Goal: Task Accomplishment & Management: Complete application form

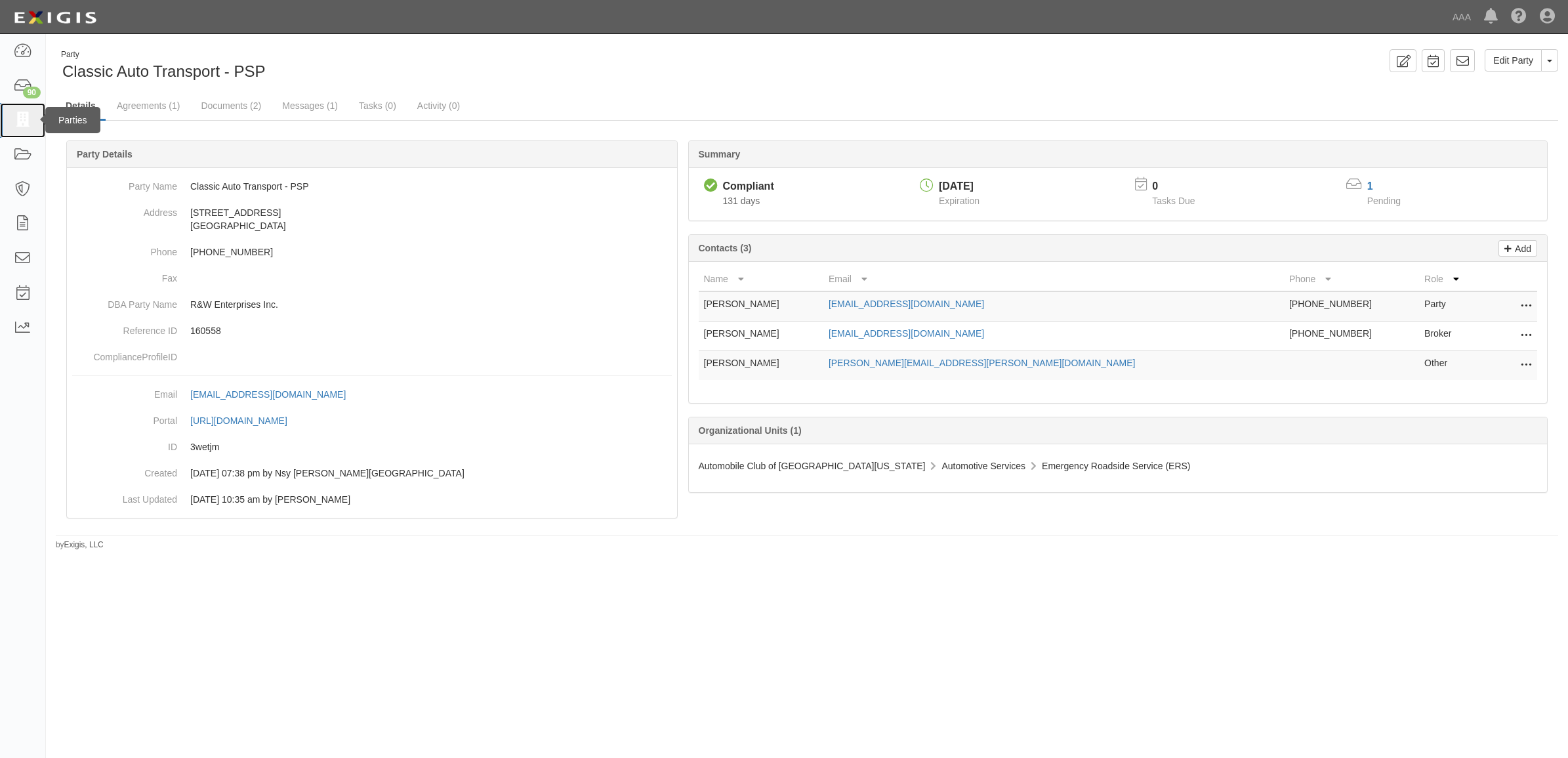
click at [19, 116] on icon at bounding box center [22, 120] width 19 height 15
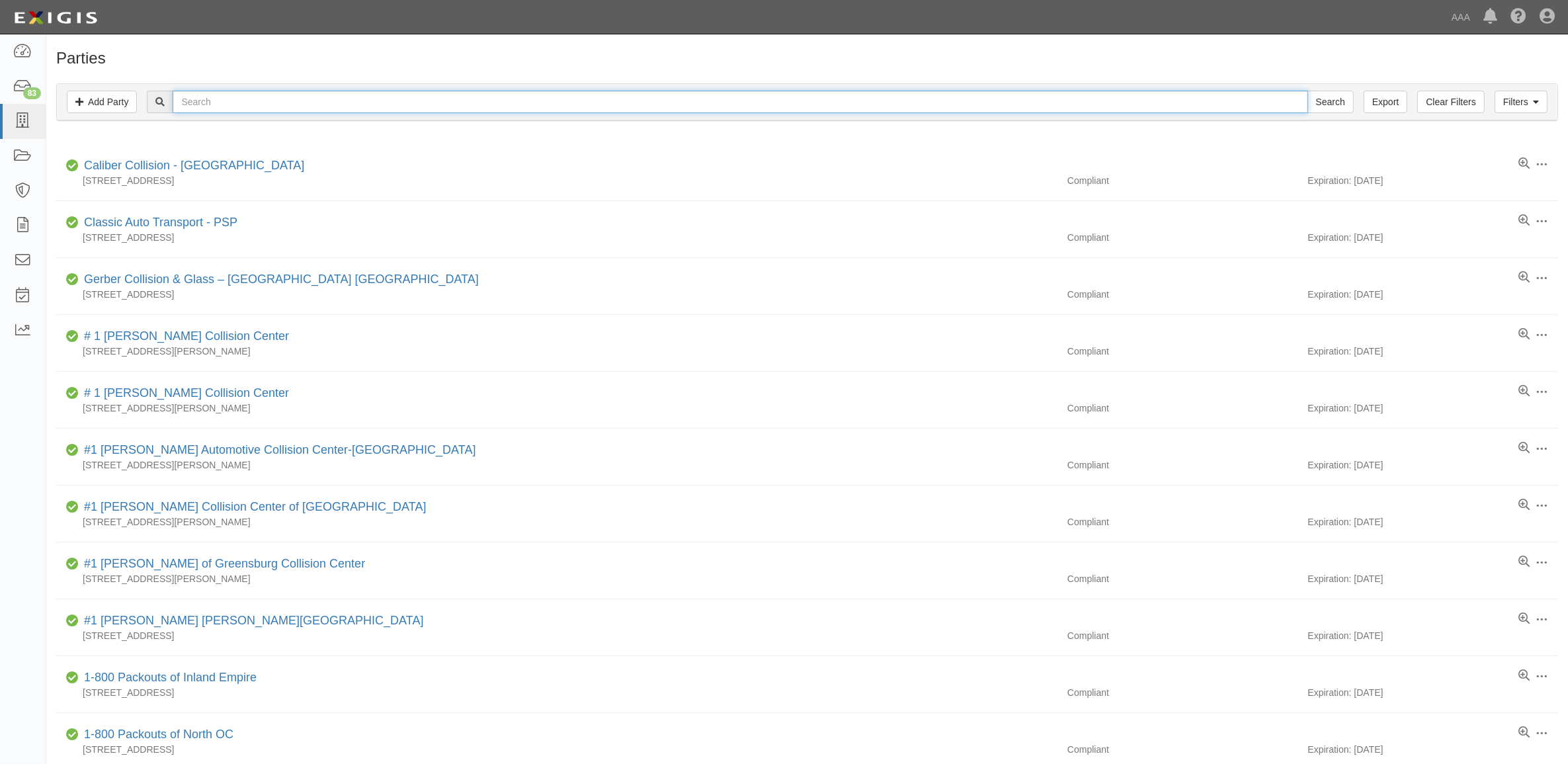
drag, startPoint x: 191, startPoint y: 107, endPoint x: 210, endPoint y: 106, distance: 19.0
click at [191, 107] on input "text" at bounding box center [740, 102] width 1135 height 23
type input "25227"
click at [1307, 91] on input "Search" at bounding box center [1330, 102] width 46 height 23
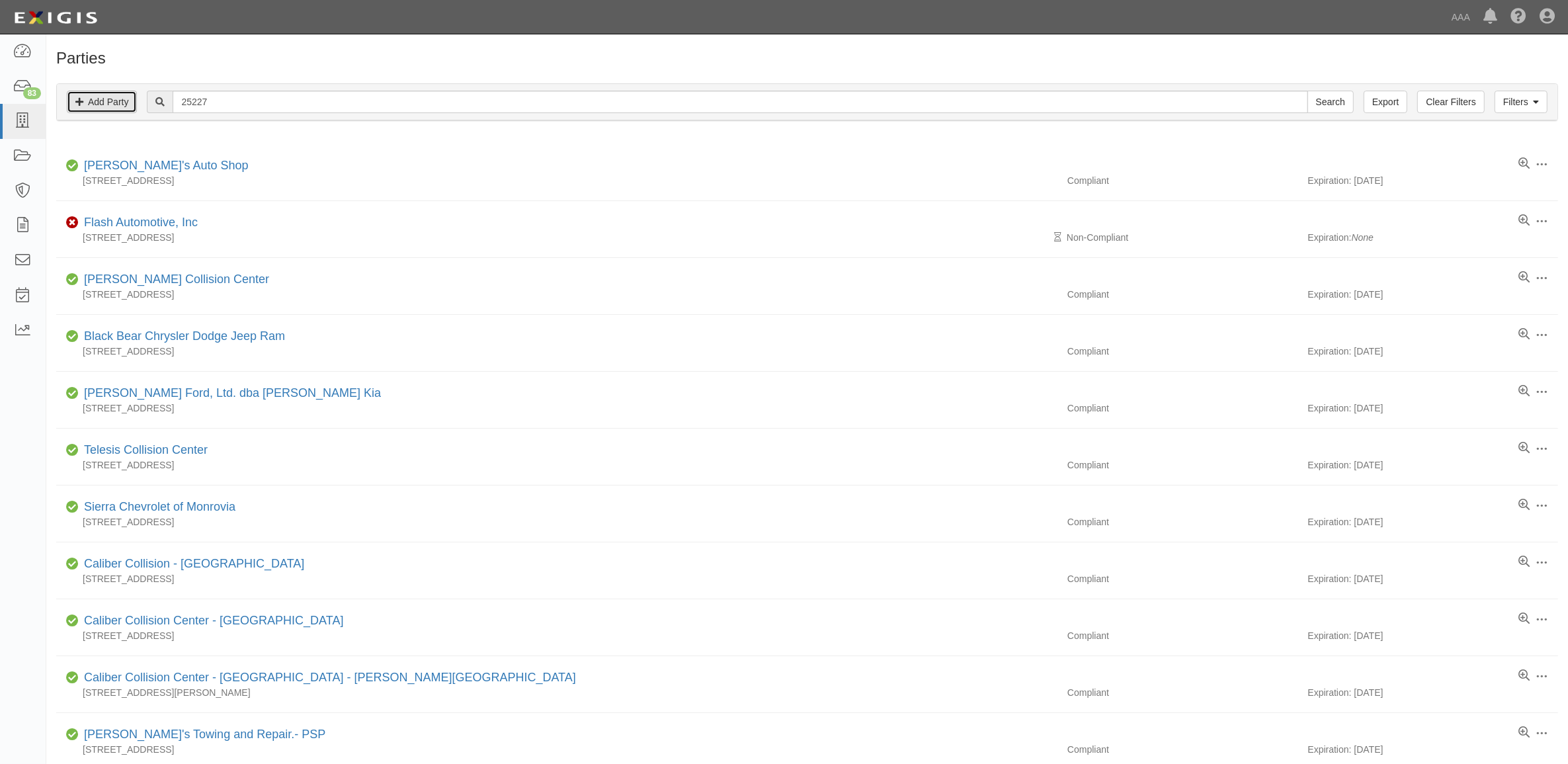
click at [117, 102] on link "Add Party" at bounding box center [101, 102] width 70 height 23
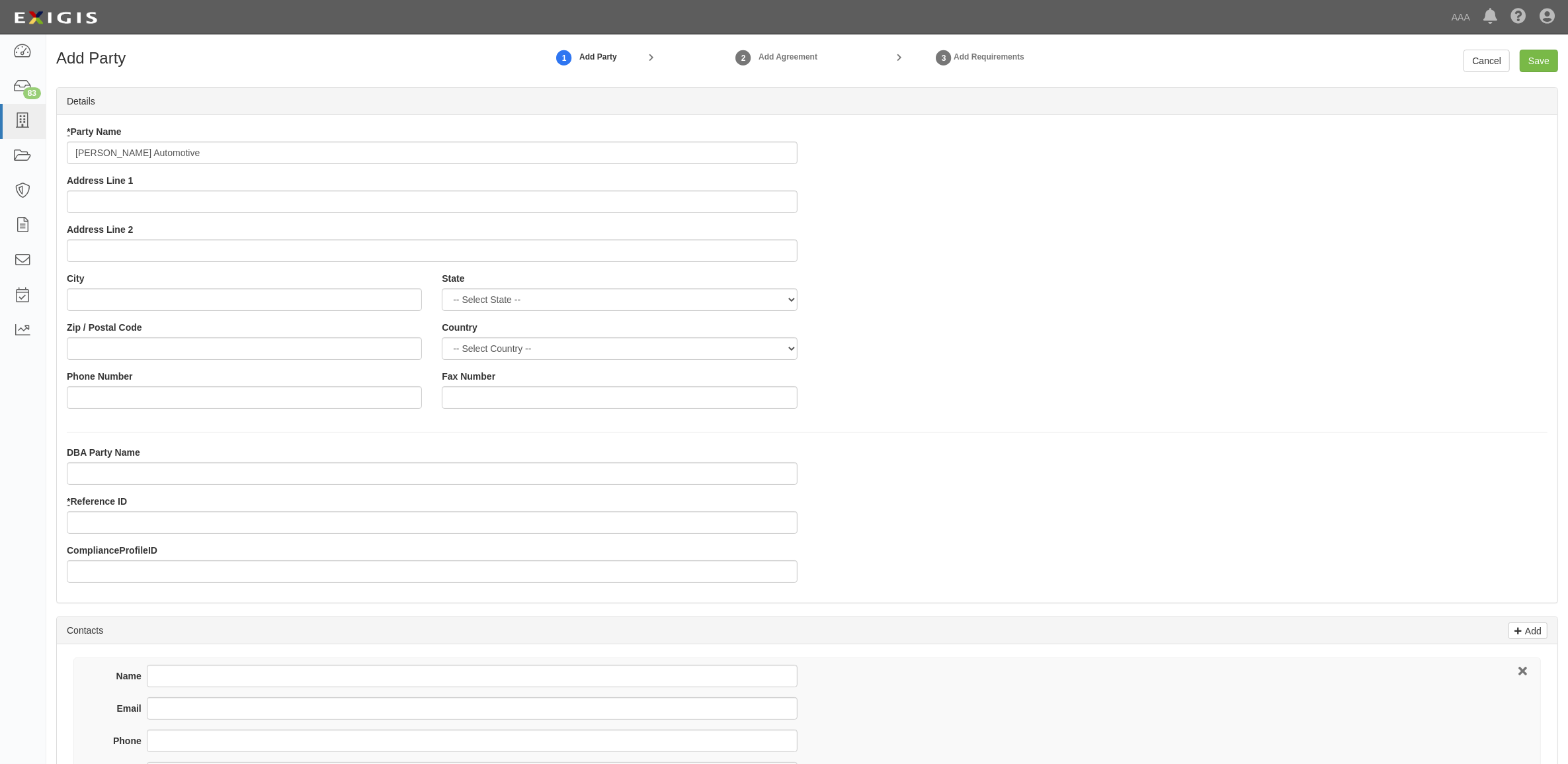
type input "[PERSON_NAME] Automotive"
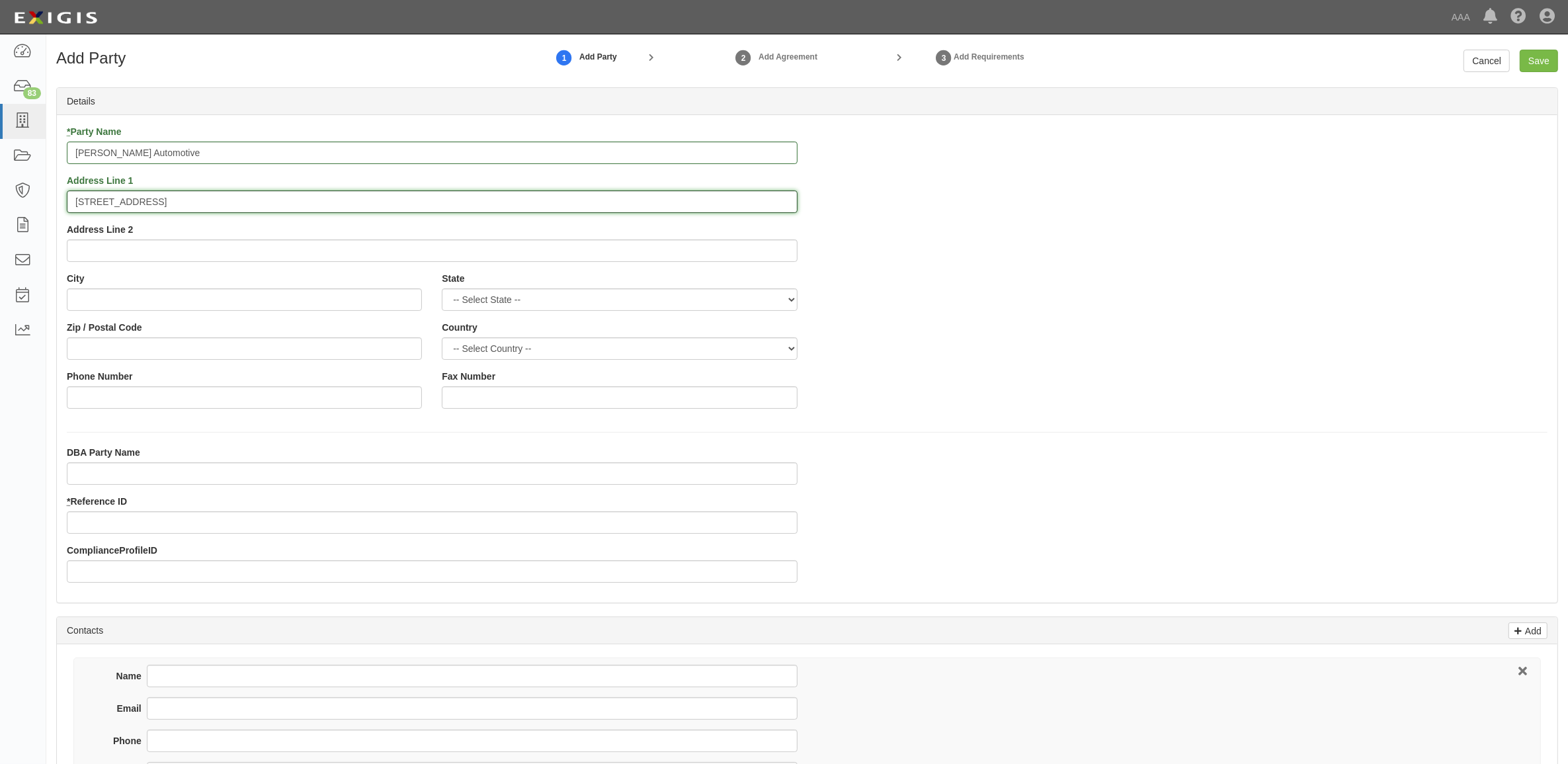
click at [226, 205] on input "381 Hwy 65" at bounding box center [432, 202] width 730 height 23
type input "381 Hwy 65 N"
type input "Conway"
select select "AR"
type input "72032"
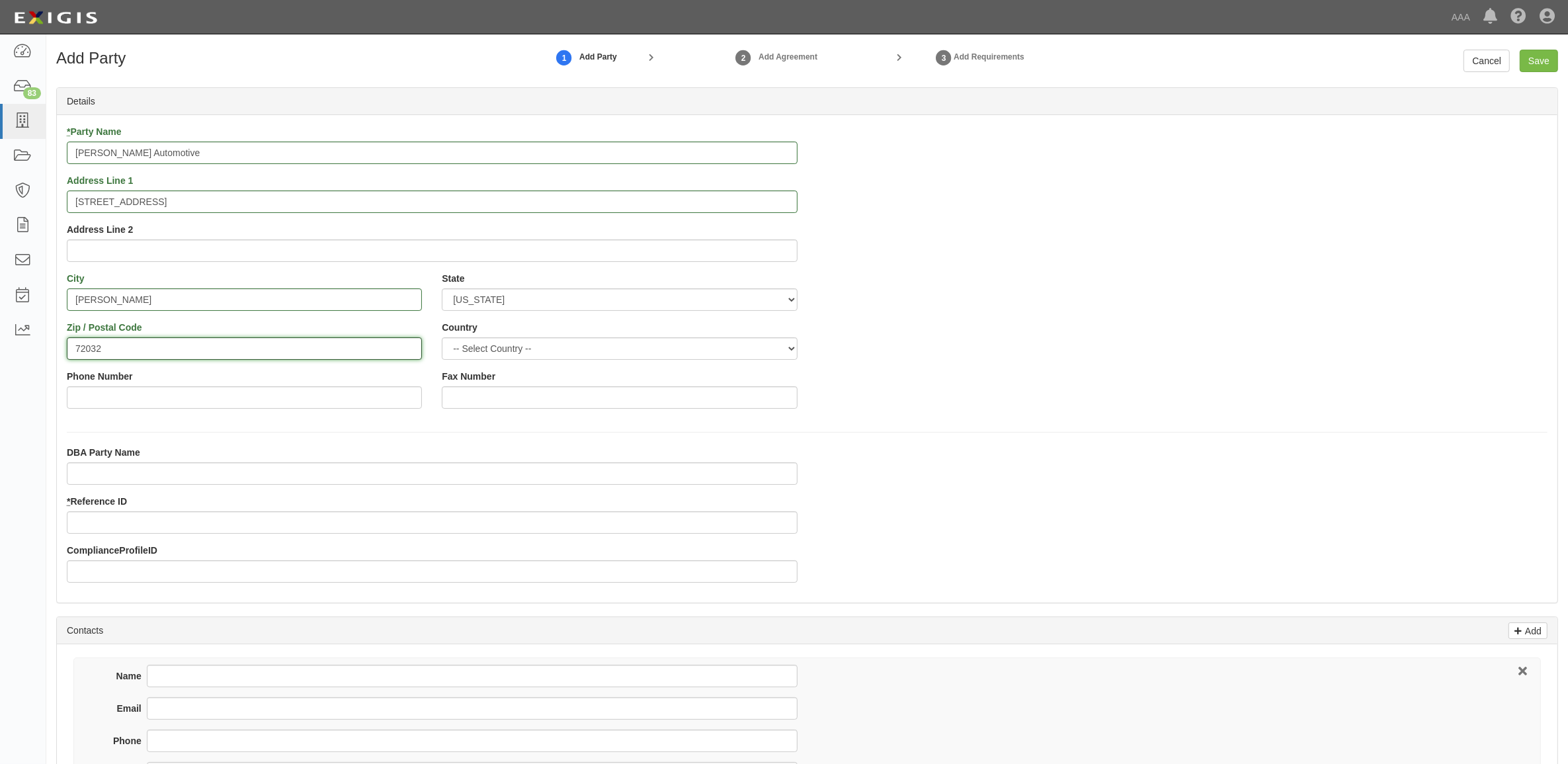
click at [183, 352] on input "72032" at bounding box center [244, 349] width 355 height 23
click at [189, 397] on input "Phone Number" at bounding box center [244, 398] width 355 height 23
type input "501-764-1500"
type input "25227"
click at [263, 677] on input "Name" at bounding box center [472, 676] width 651 height 23
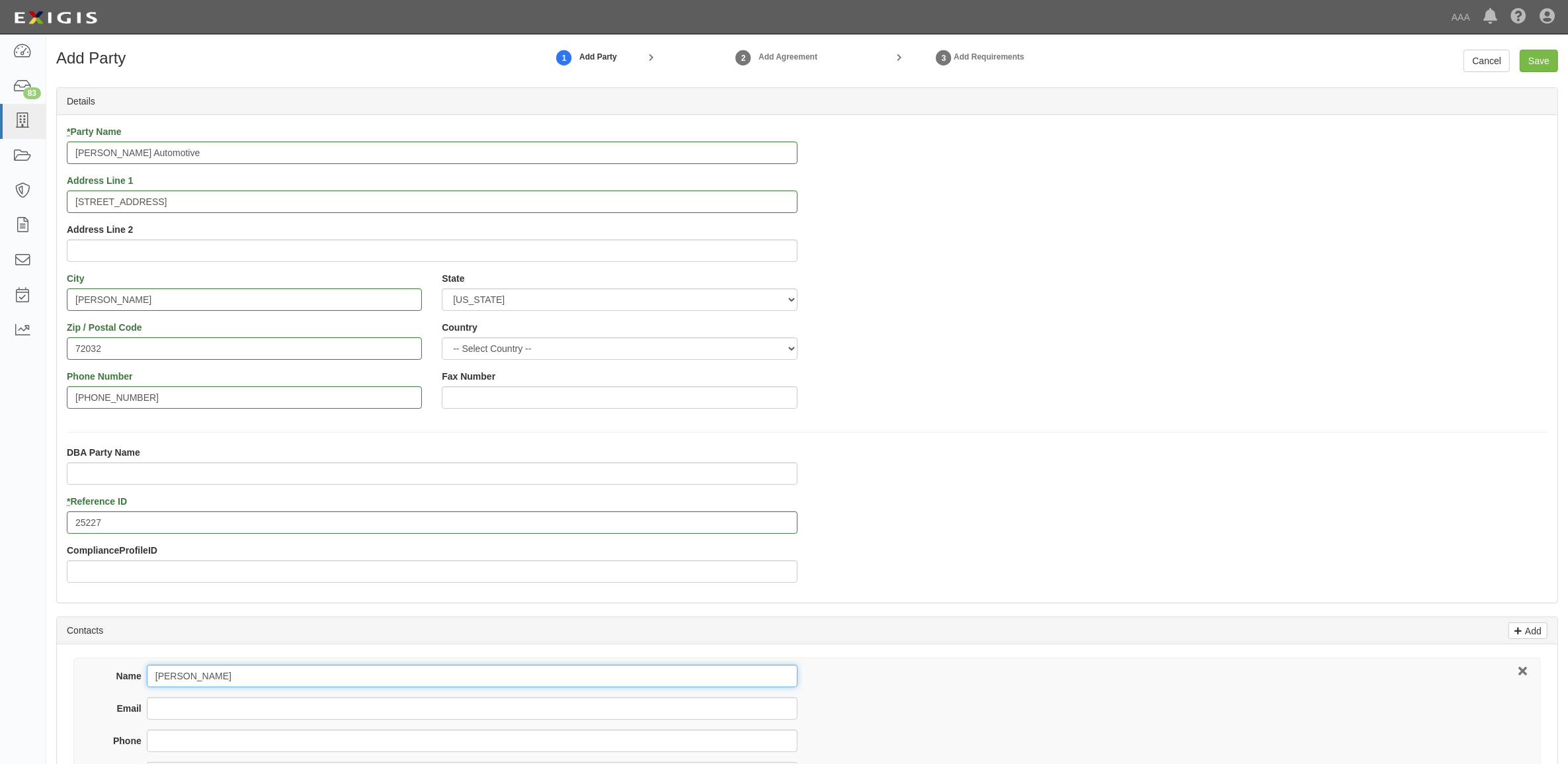
type input "Elizabeth Luyet"
type input "customerservice@luyetautomotive.com"
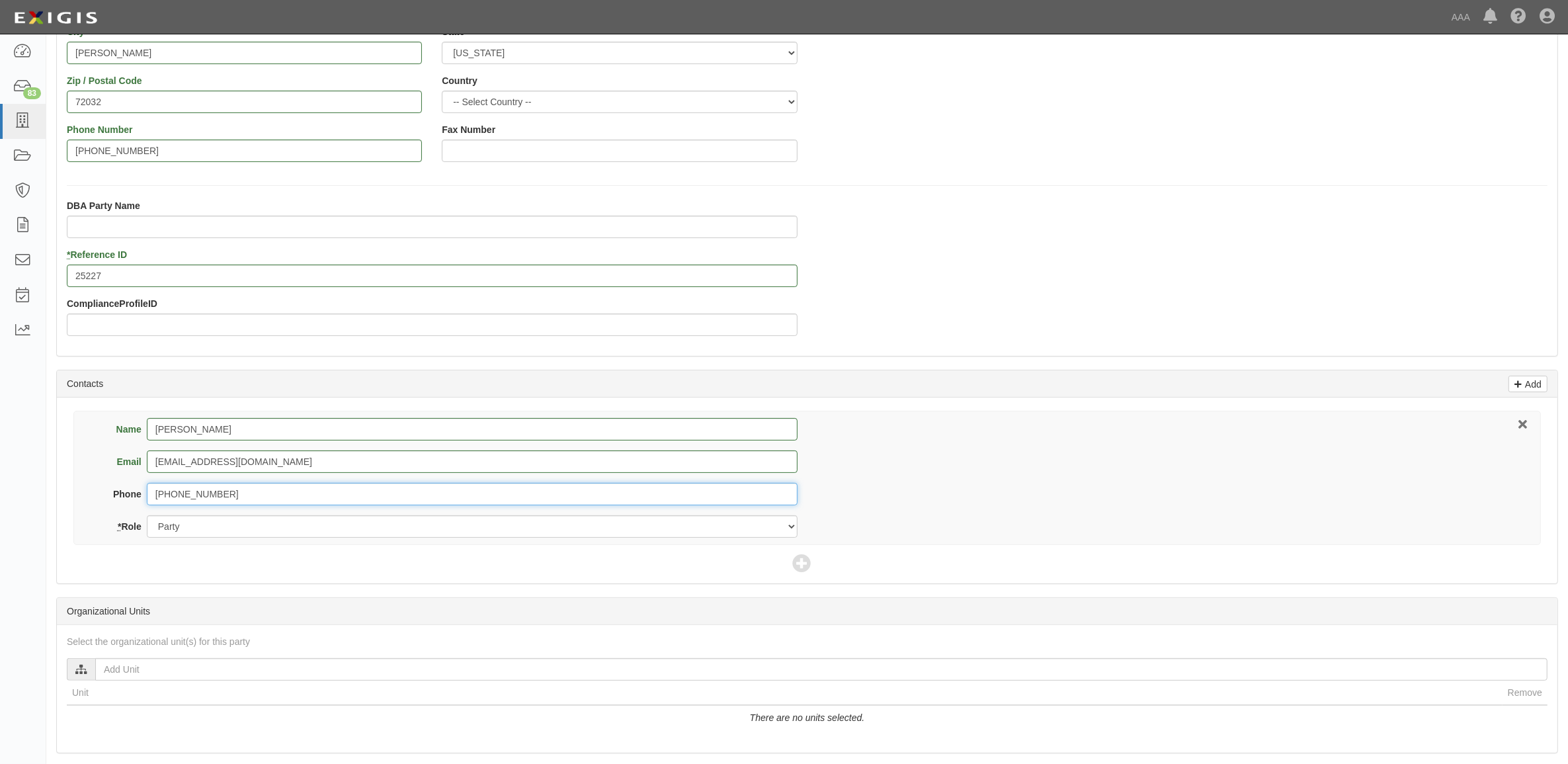
scroll to position [248, 0]
type input "501-764-1500"
click at [798, 568] on icon at bounding box center [801, 563] width 19 height 19
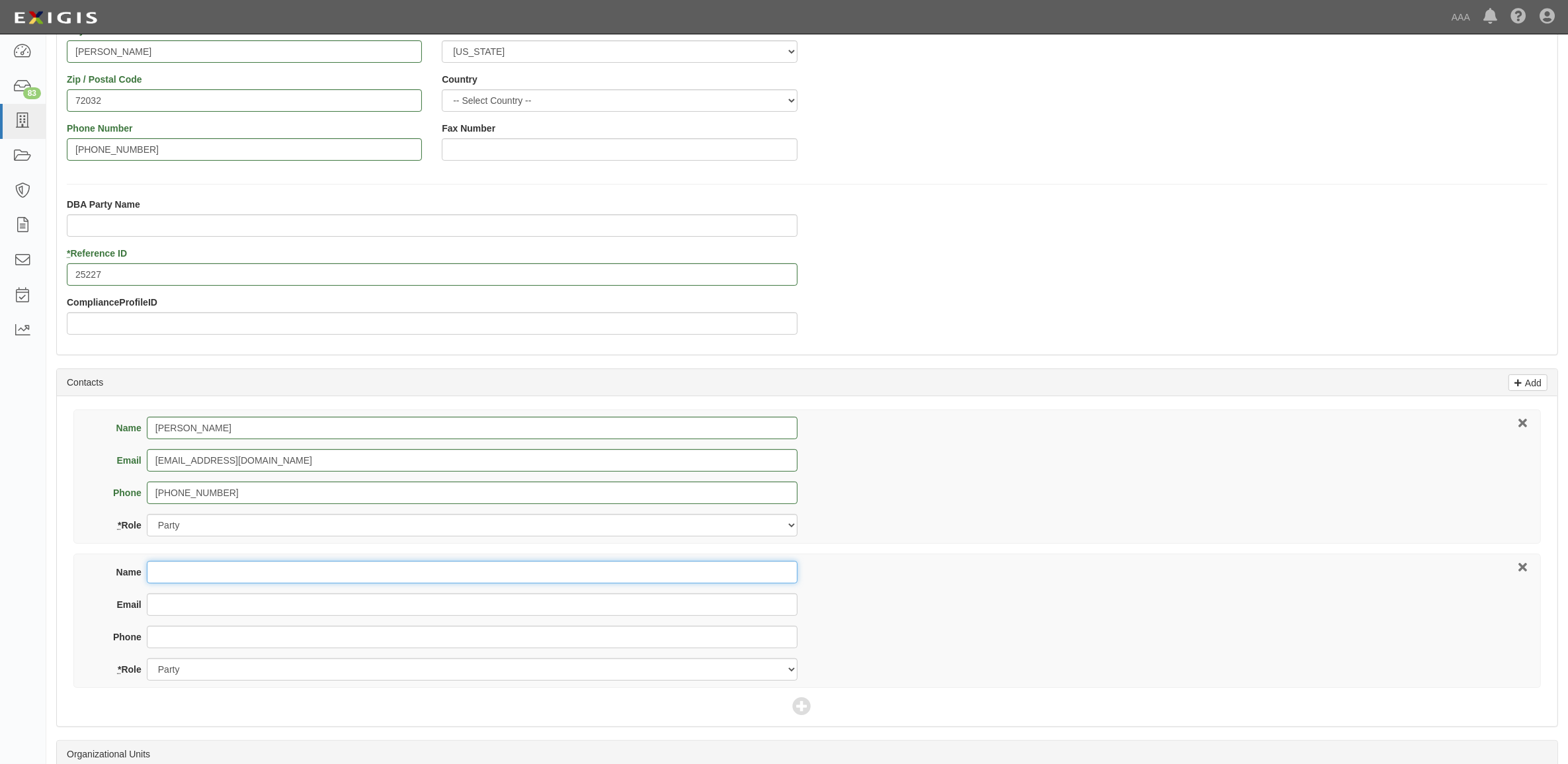
click at [304, 570] on input "Name" at bounding box center [472, 572] width 651 height 23
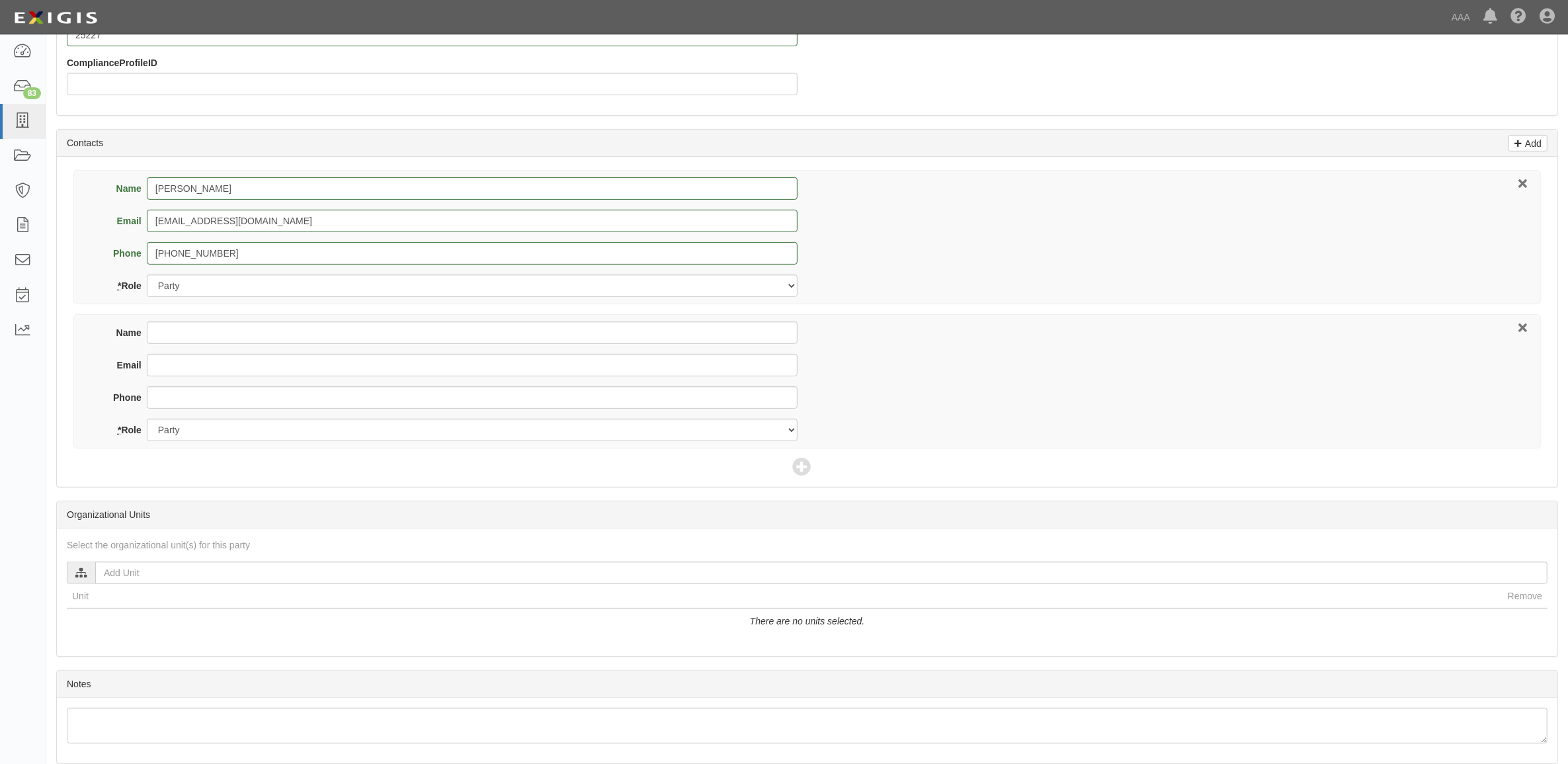
scroll to position [496, 0]
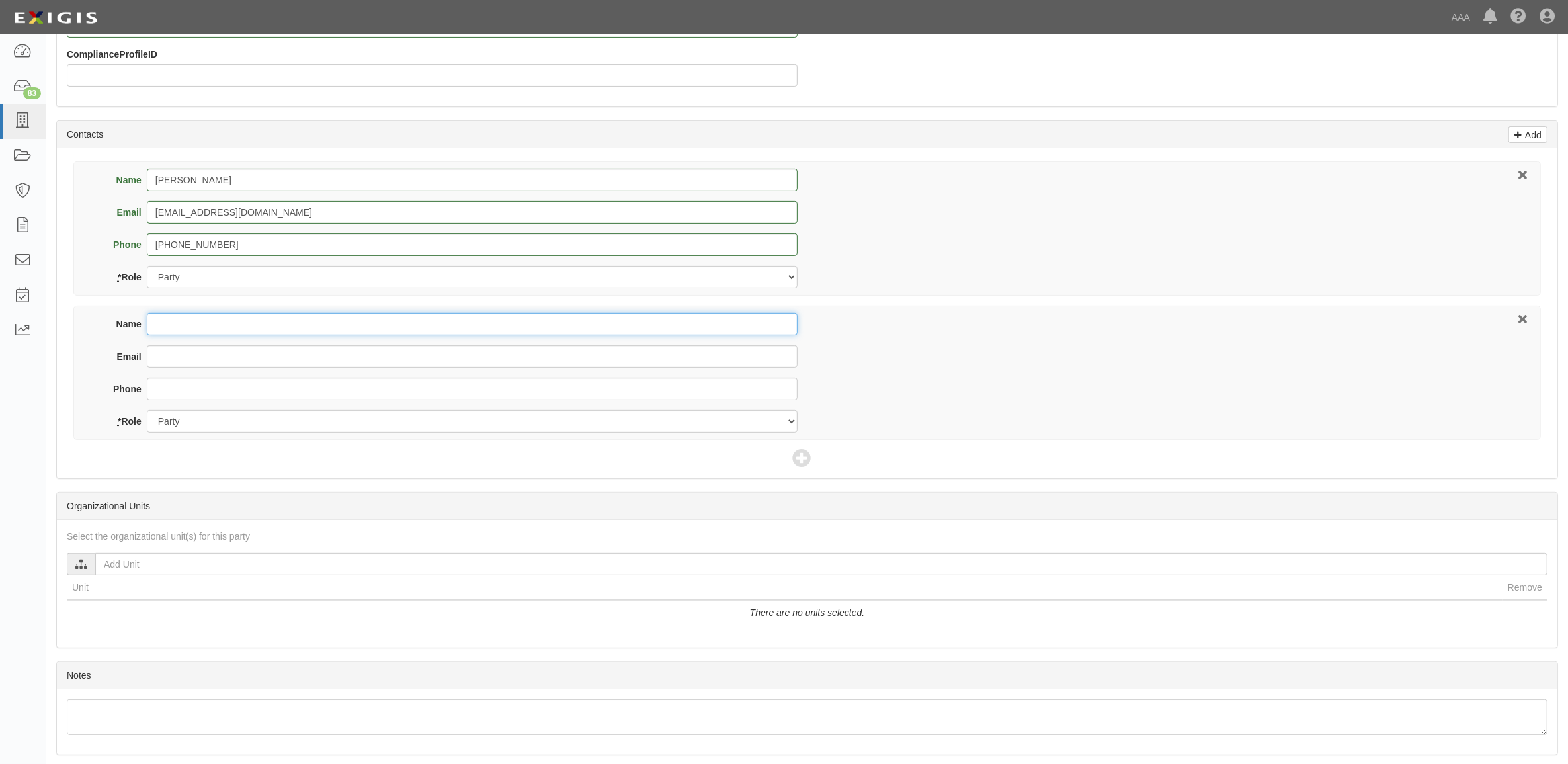
click at [212, 321] on input "Name" at bounding box center [472, 324] width 651 height 23
type input "Michelle Mallett"
type input "certificates@ottinsurance.com"
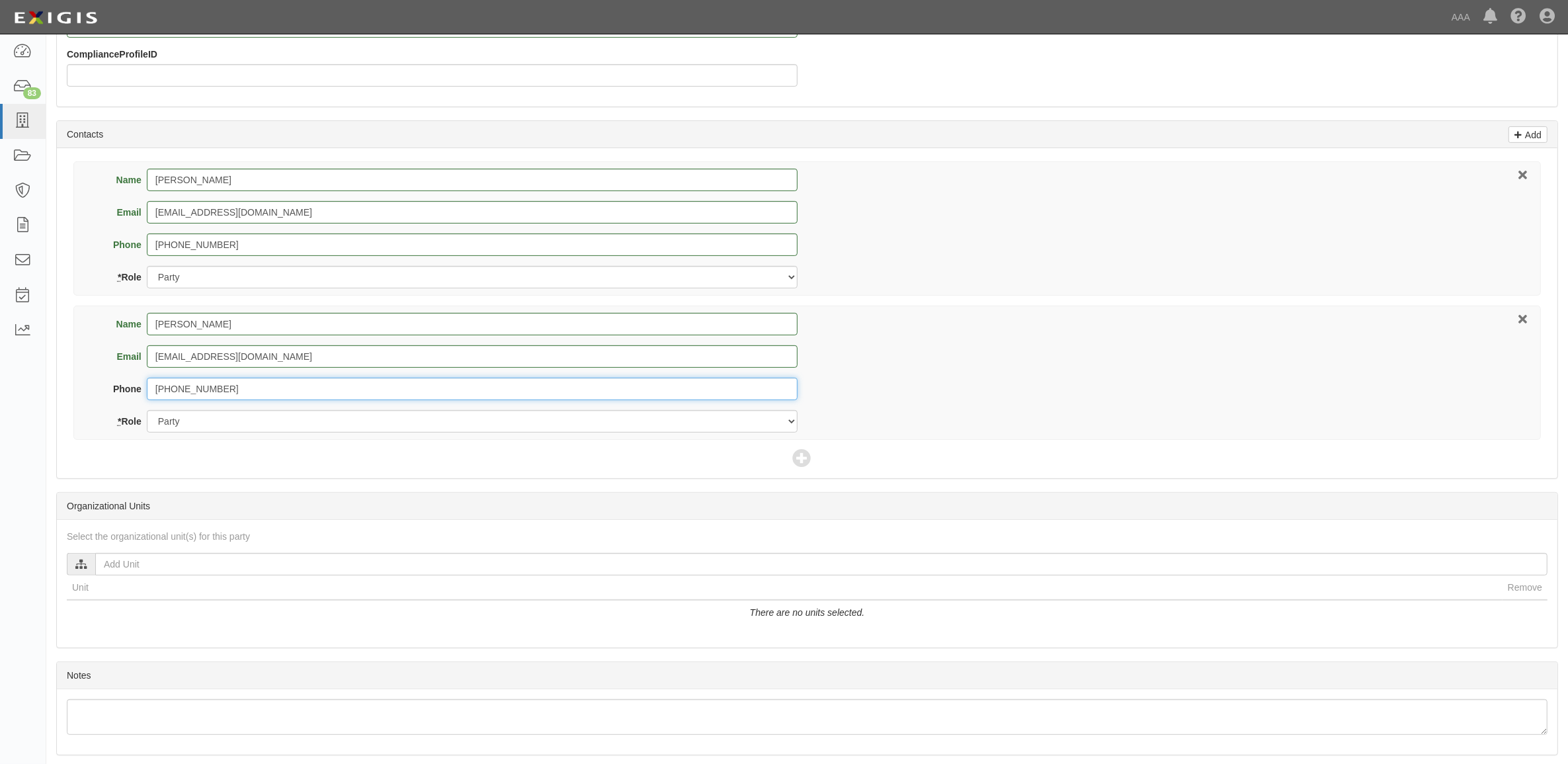
type input "501-513-8146"
click at [298, 424] on select "Party Broker Other" at bounding box center [472, 421] width 651 height 23
select select "Broker"
click at [147, 412] on select "Party Broker Other" at bounding box center [472, 421] width 651 height 23
click at [799, 460] on icon at bounding box center [801, 459] width 19 height 19
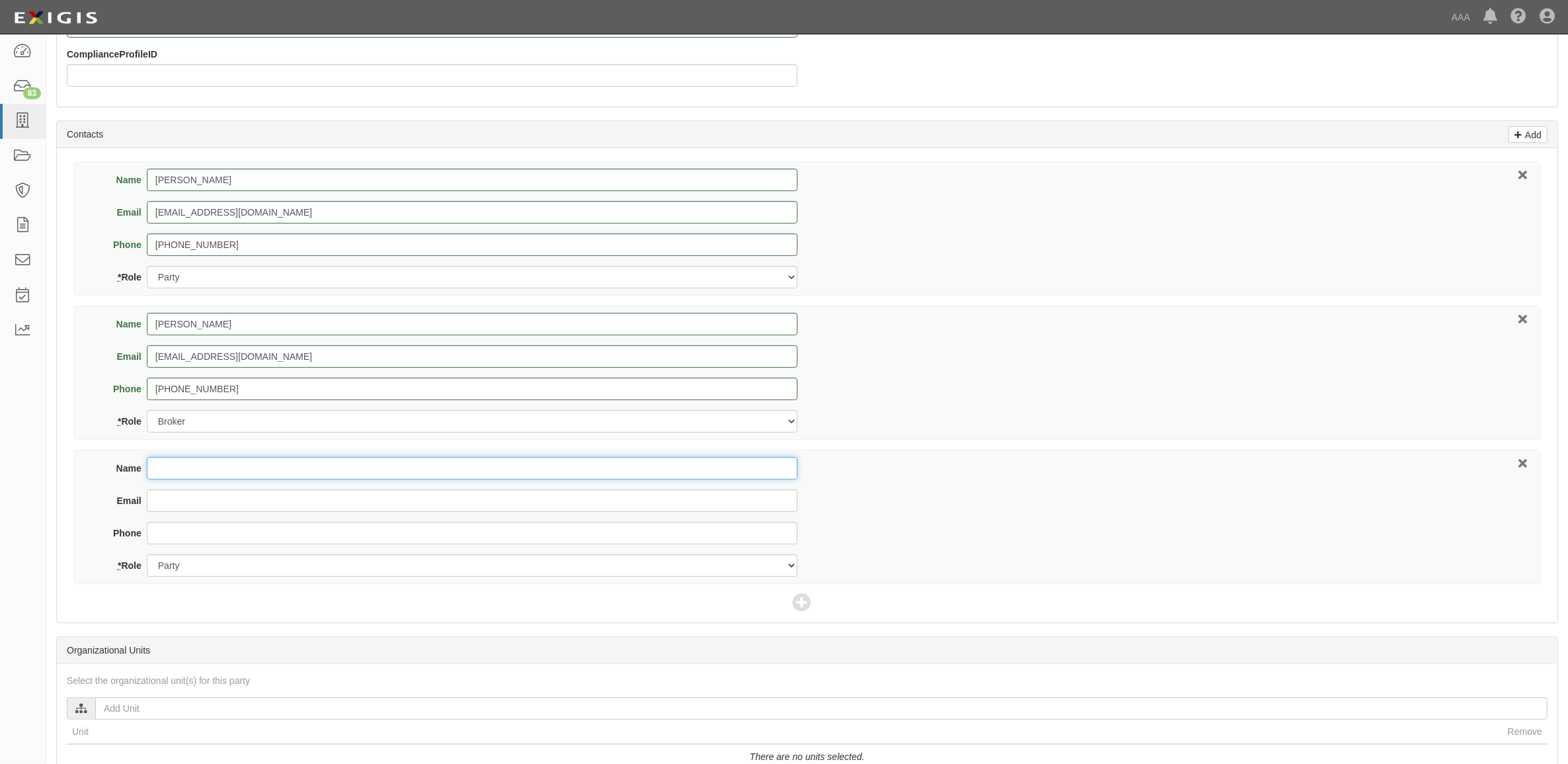
click at [480, 470] on input "Name" at bounding box center [472, 468] width 651 height 23
type input "Eddie Chadwick"
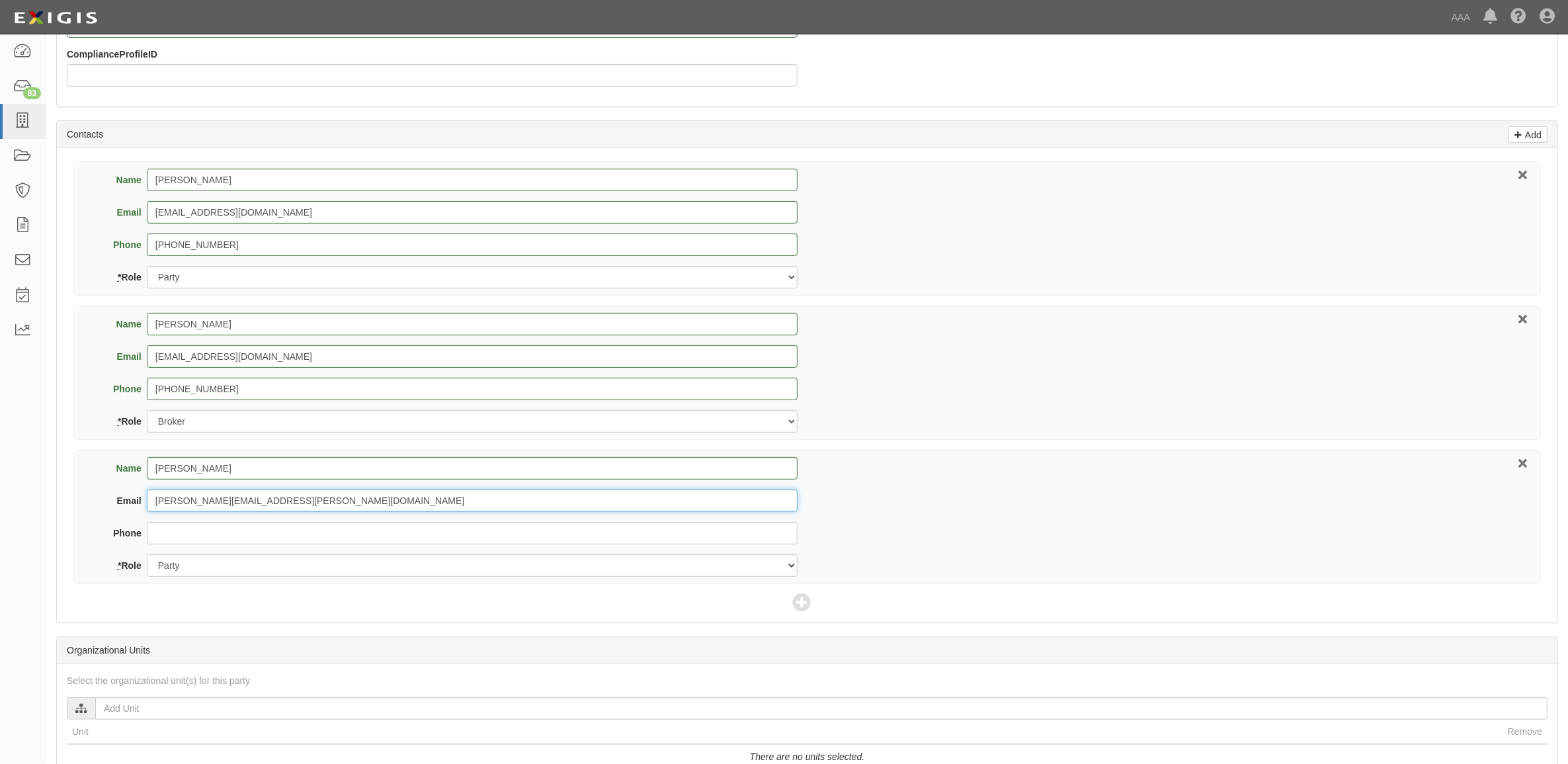
type input "chadwick.eddie@ace.aaa.com"
click at [351, 552] on div "Phone" at bounding box center [447, 538] width 700 height 32
click at [349, 569] on select "Party Broker Other" at bounding box center [472, 566] width 651 height 23
select select "Other"
click at [147, 555] on select "Party Broker Other" at bounding box center [472, 566] width 651 height 23
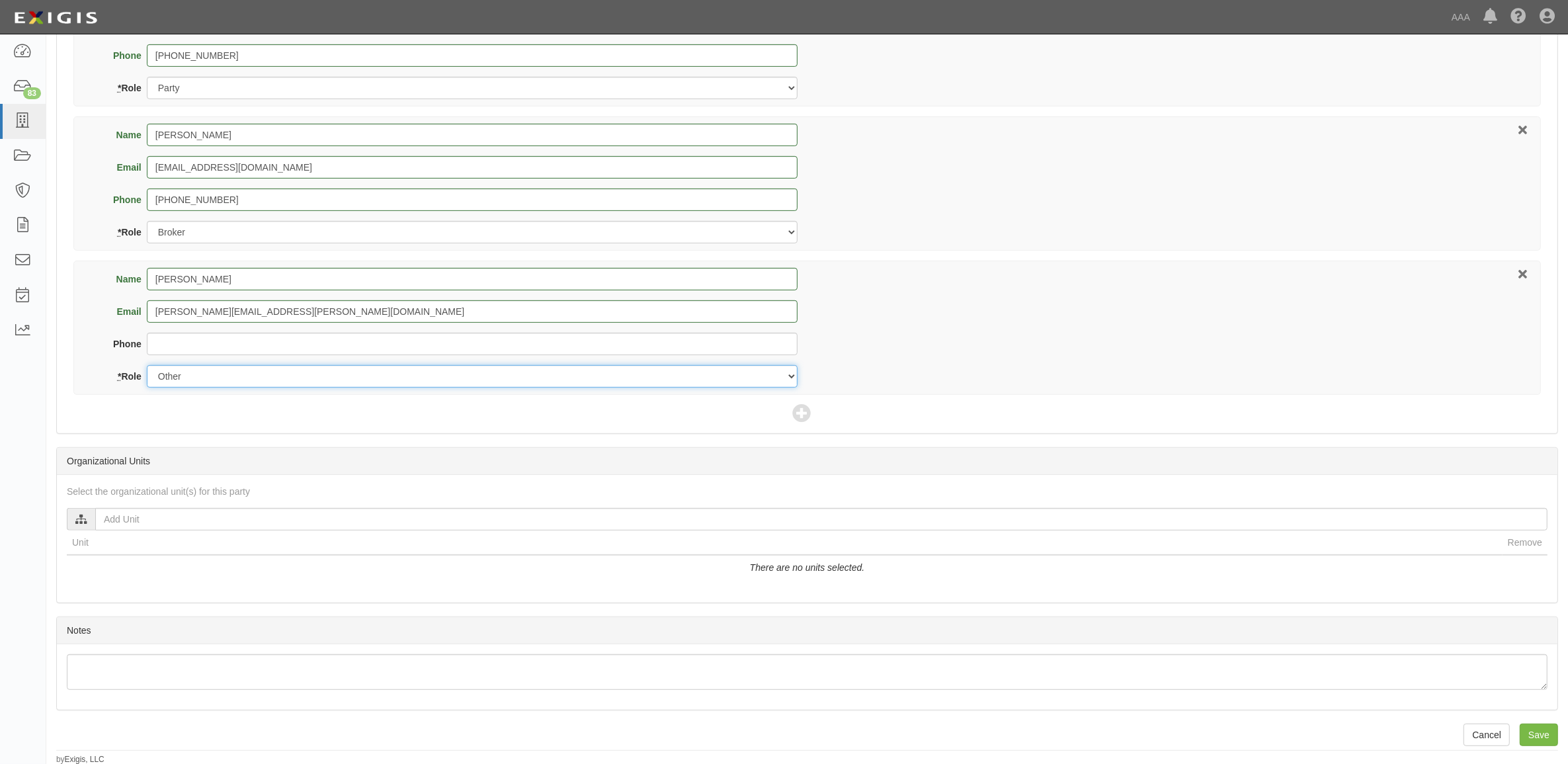
scroll to position [689, 0]
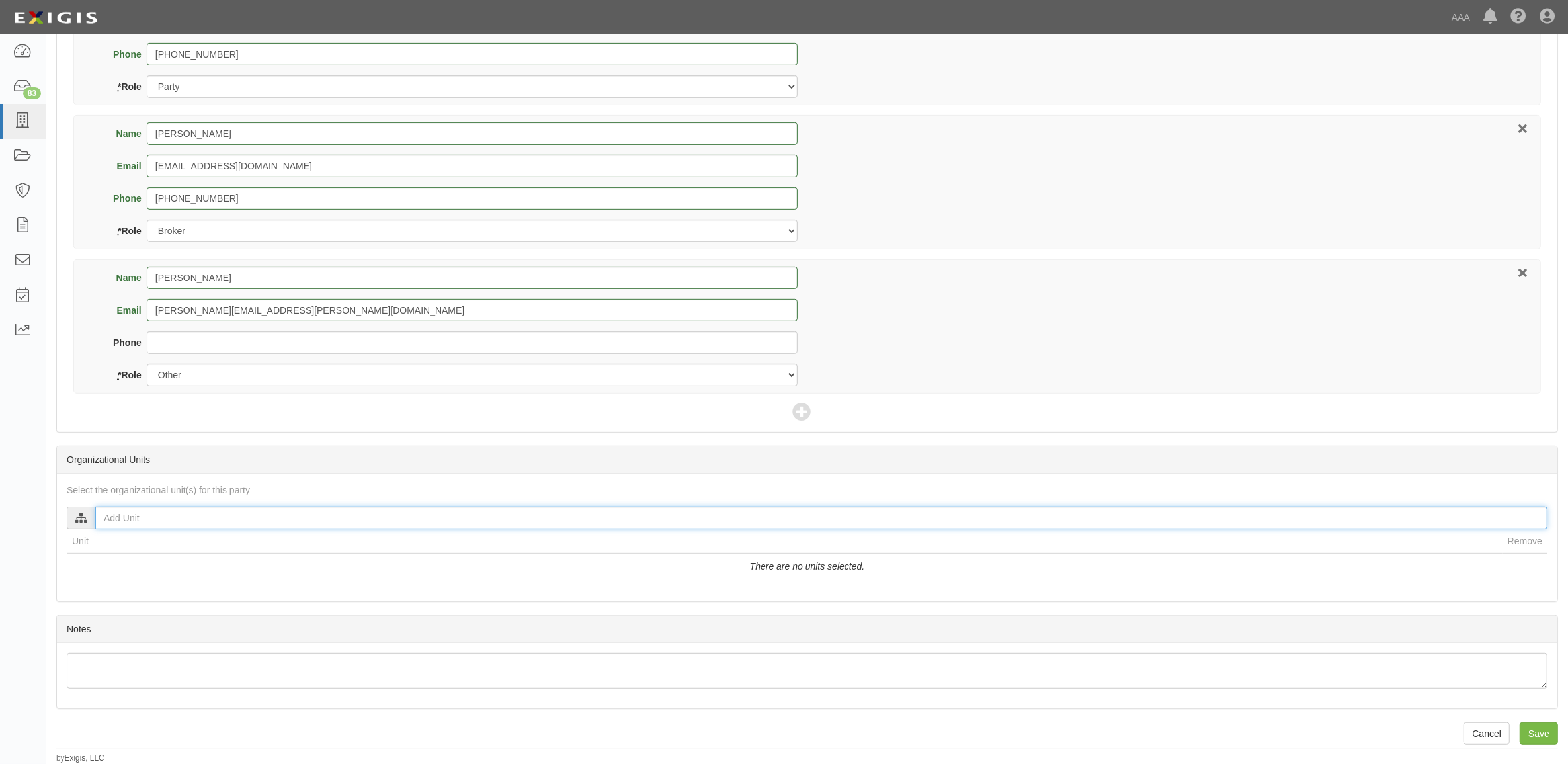
click at [248, 520] on input "text" at bounding box center [821, 518] width 1452 height 23
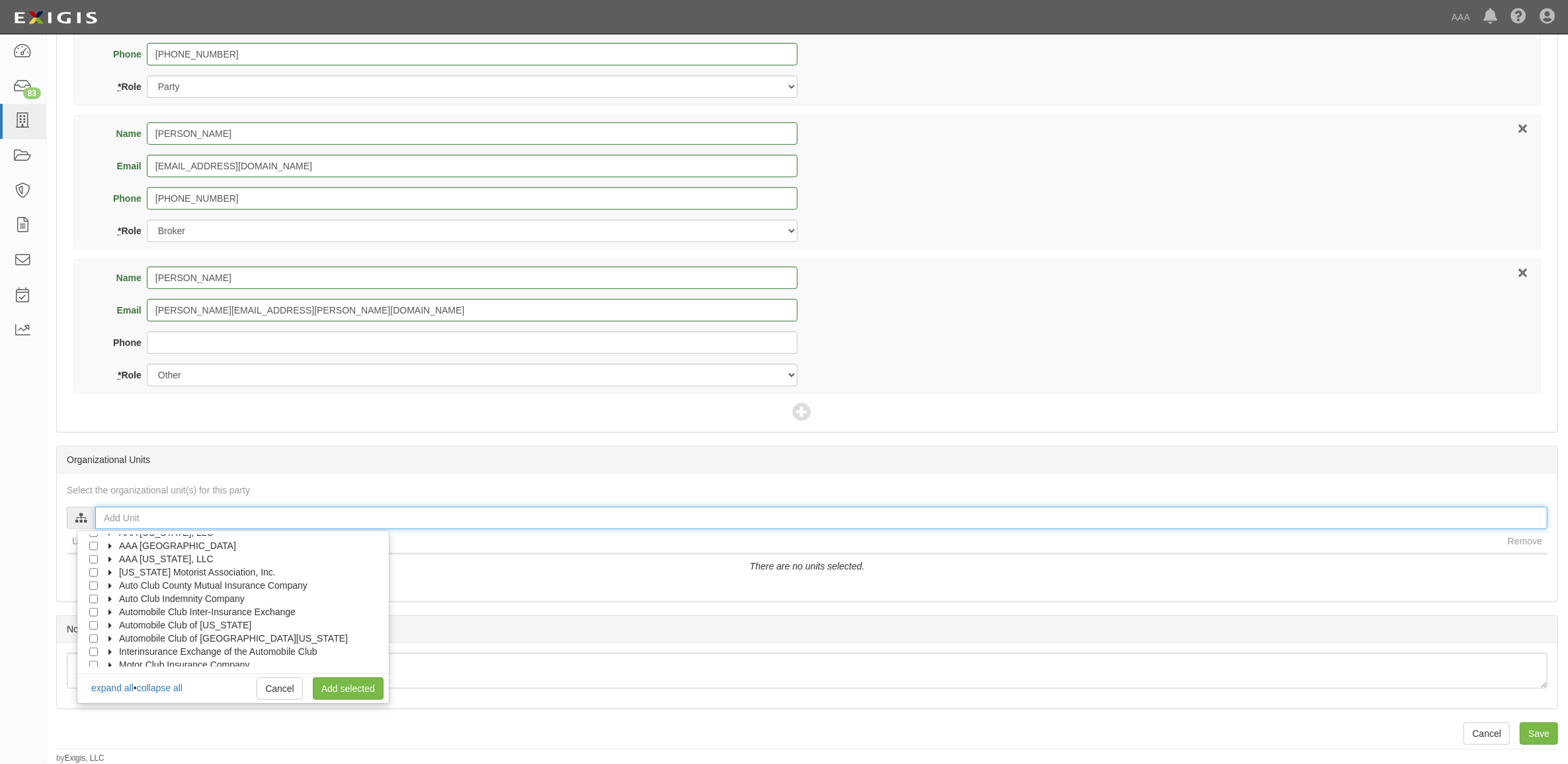
scroll to position [53, 0]
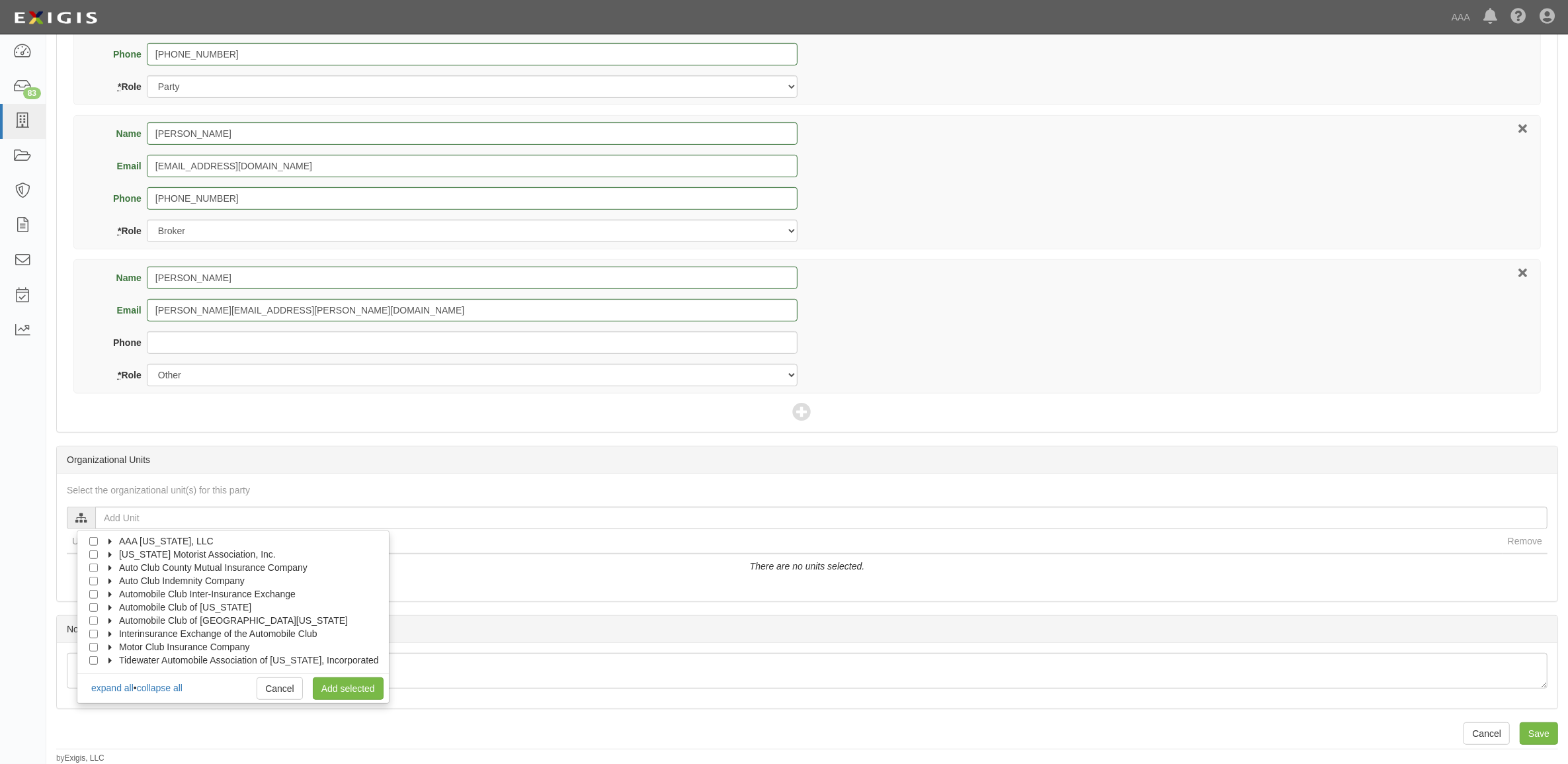
click at [123, 603] on span "Automobile Club of [US_STATE]" at bounding box center [185, 606] width 132 height 11
click at [137, 616] on ul "AAA East Central Automotive Services Emergency Roadside Service (ERS) Approved …" at bounding box center [233, 600] width 312 height 132
click at [154, 606] on span "Automotive Services" at bounding box center [173, 606] width 84 height 11
click at [120, 616] on input "Emergency Roadside Service (ERS)" at bounding box center [117, 620] width 9 height 9
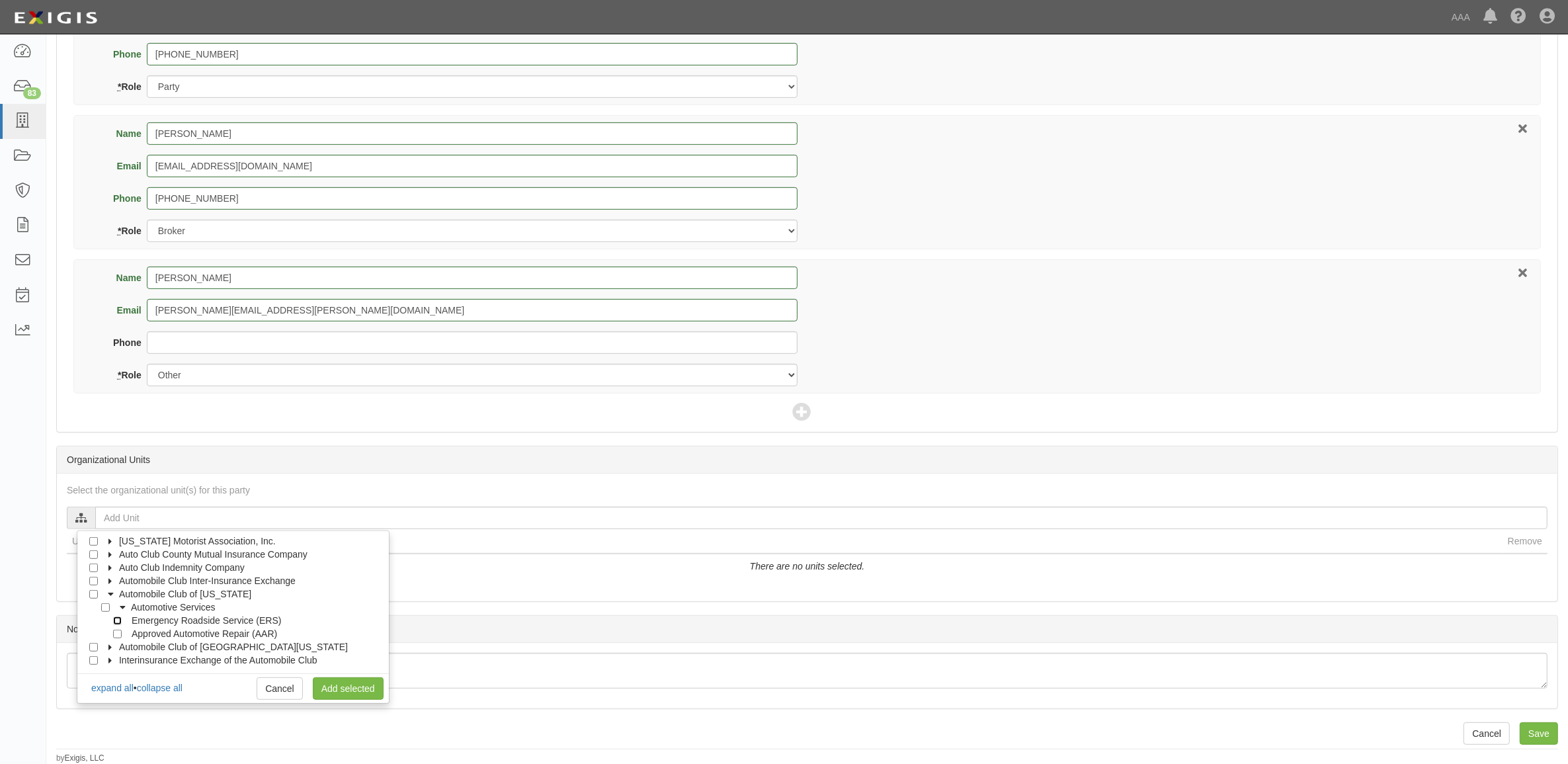
checkbox input "true"
click at [119, 620] on input "Emergency Roadside Service (ERS)" at bounding box center [117, 620] width 9 height 9
checkbox input "false"
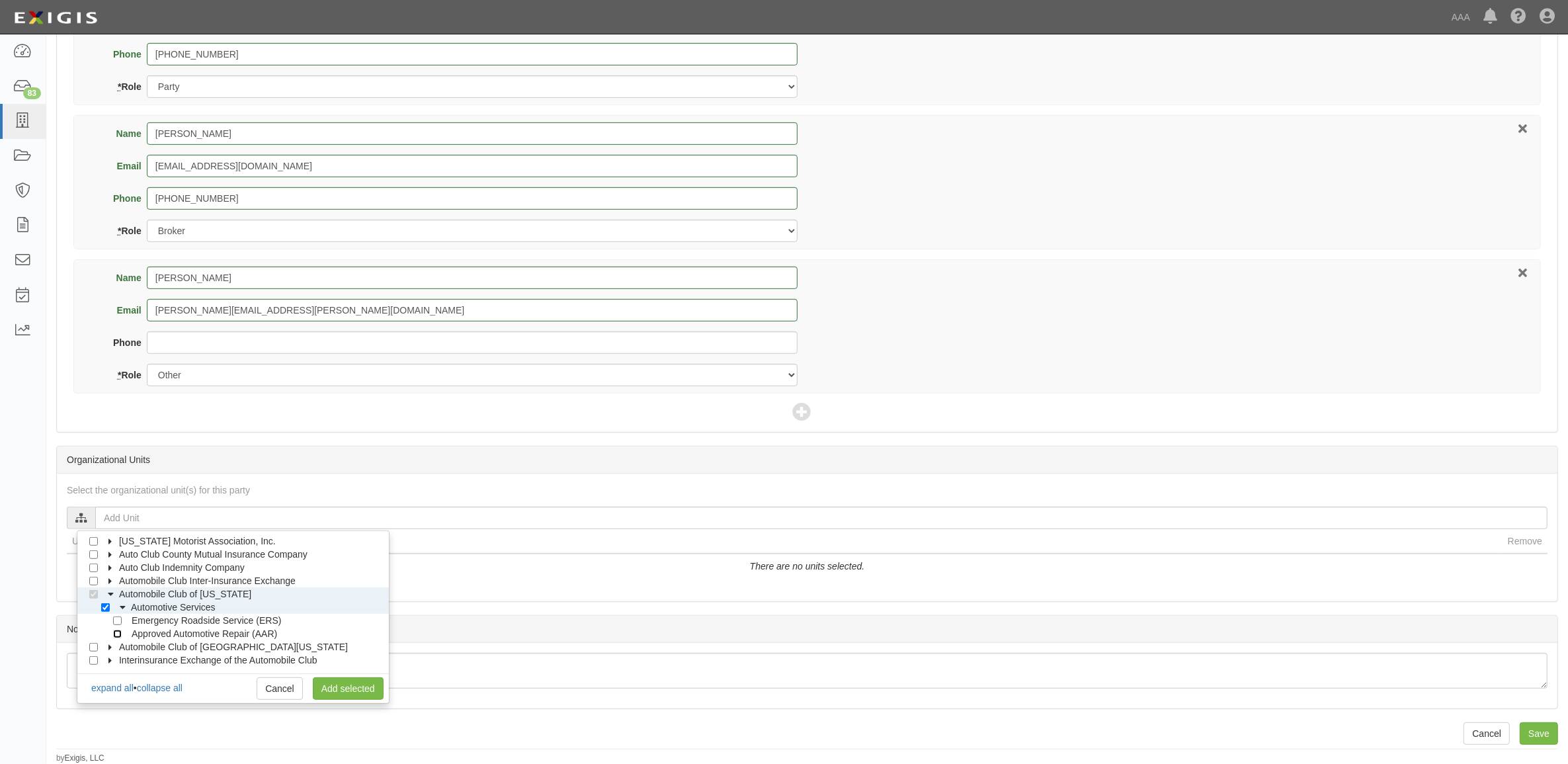
click at [119, 637] on input "Approved Automotive Repair (AAR)" at bounding box center [117, 634] width 9 height 9
checkbox input "true"
click at [328, 688] on link "Add selected" at bounding box center [347, 688] width 71 height 23
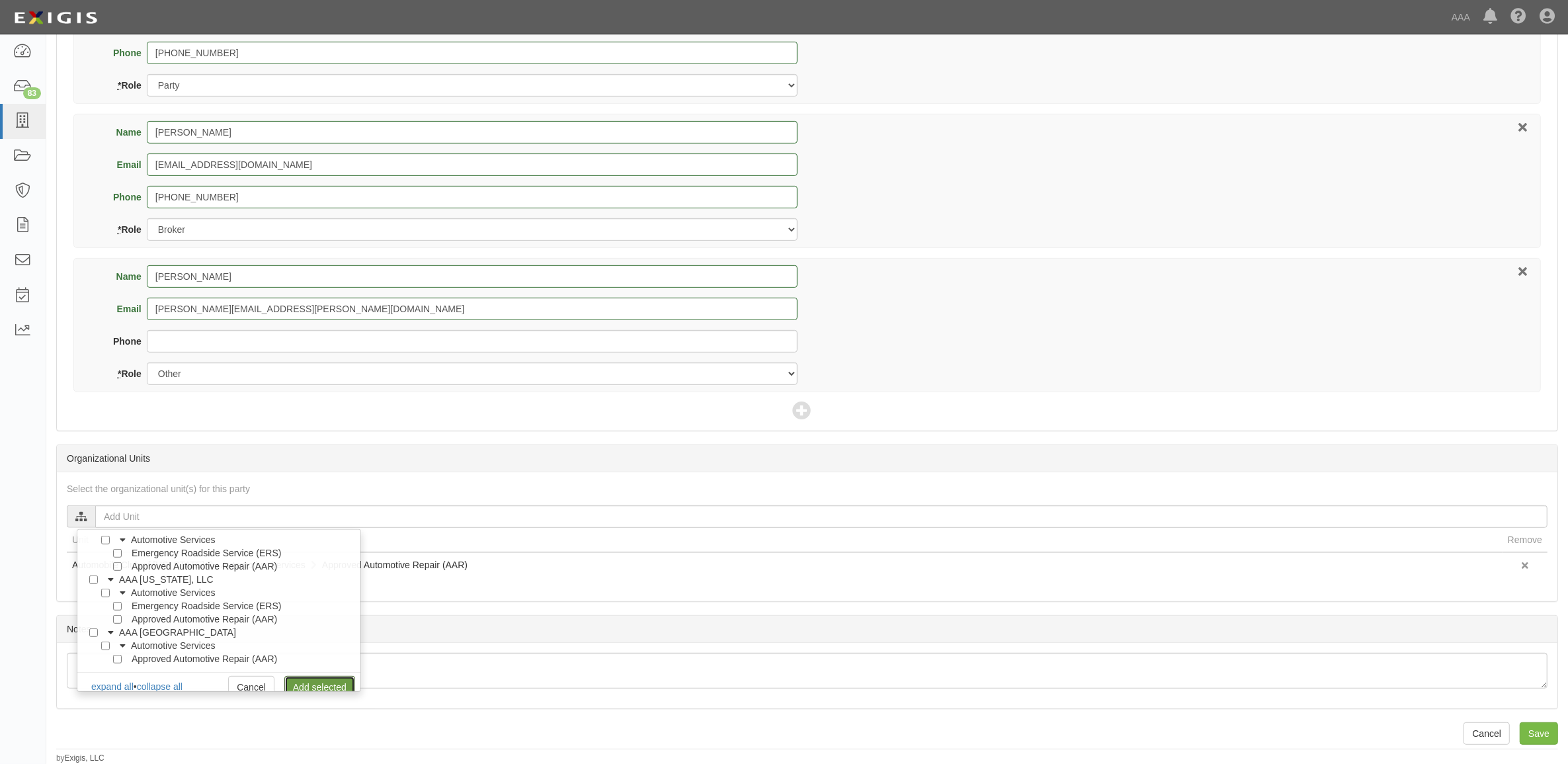
scroll to position [0, 0]
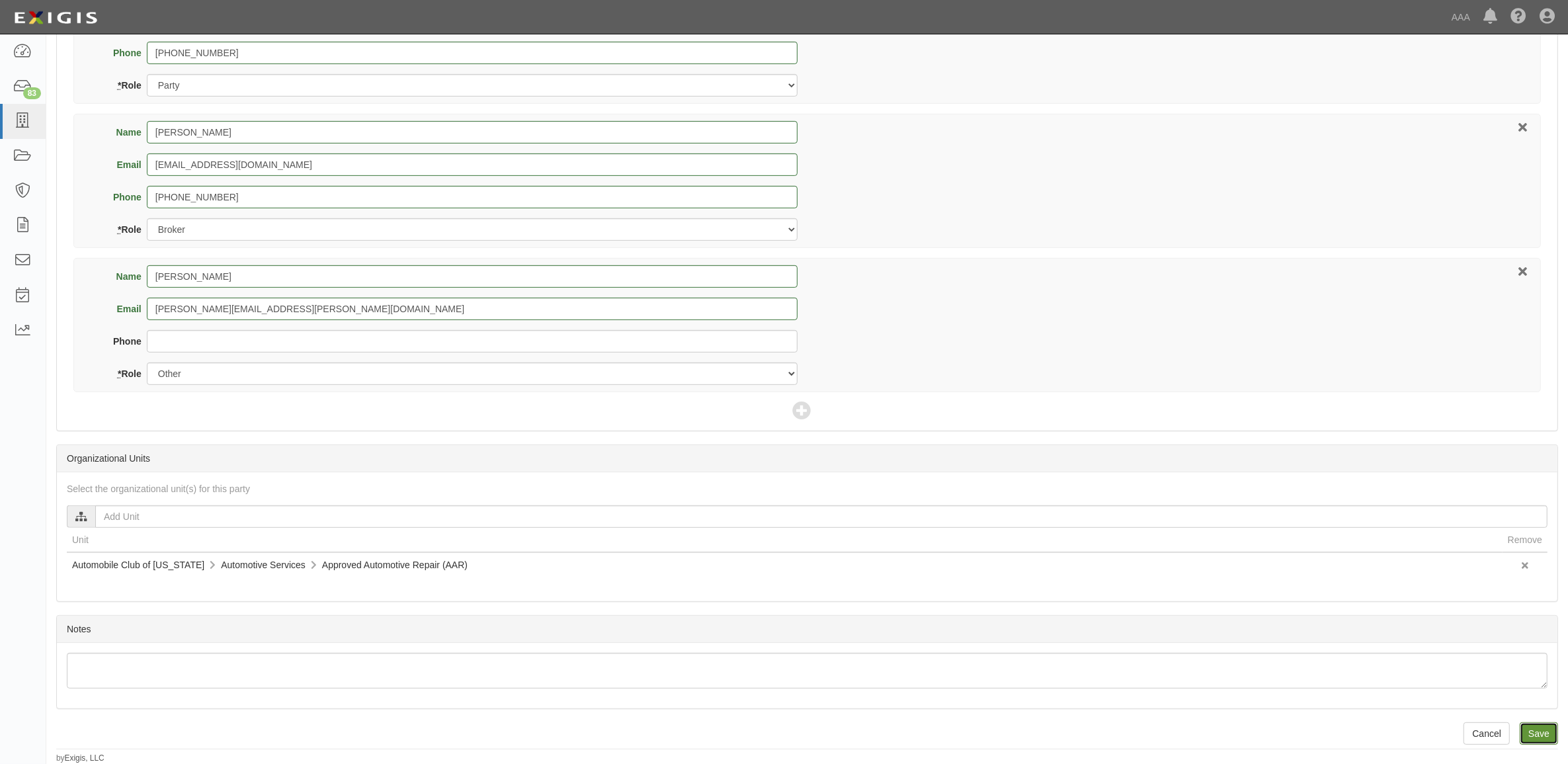
click at [1537, 732] on input "Save" at bounding box center [1538, 734] width 38 height 23
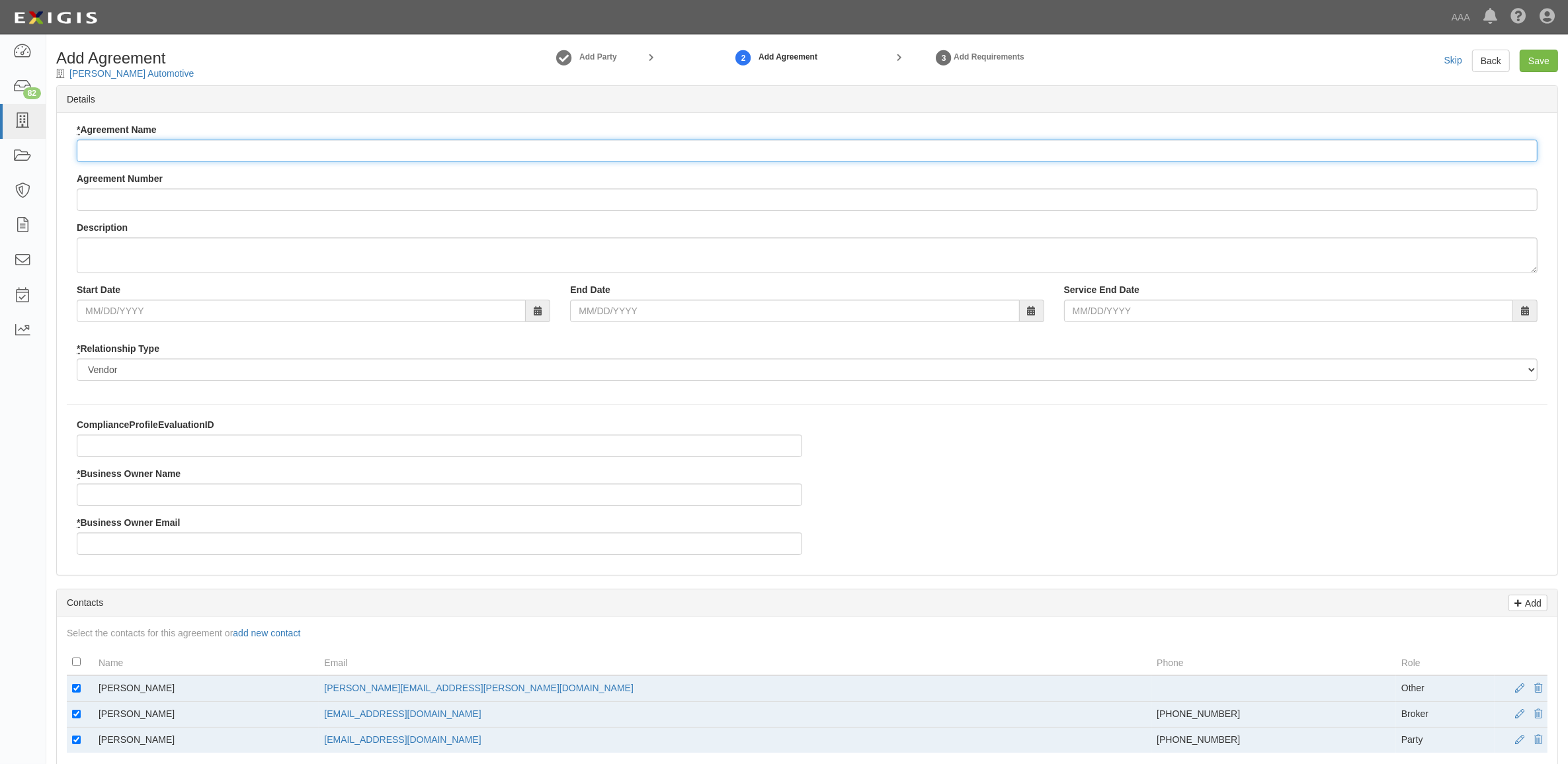
click at [228, 149] on input "* Agreement Name" at bounding box center [808, 151] width 1461 height 23
paste input "ACMO AAR"
type input "ACMO AAR"
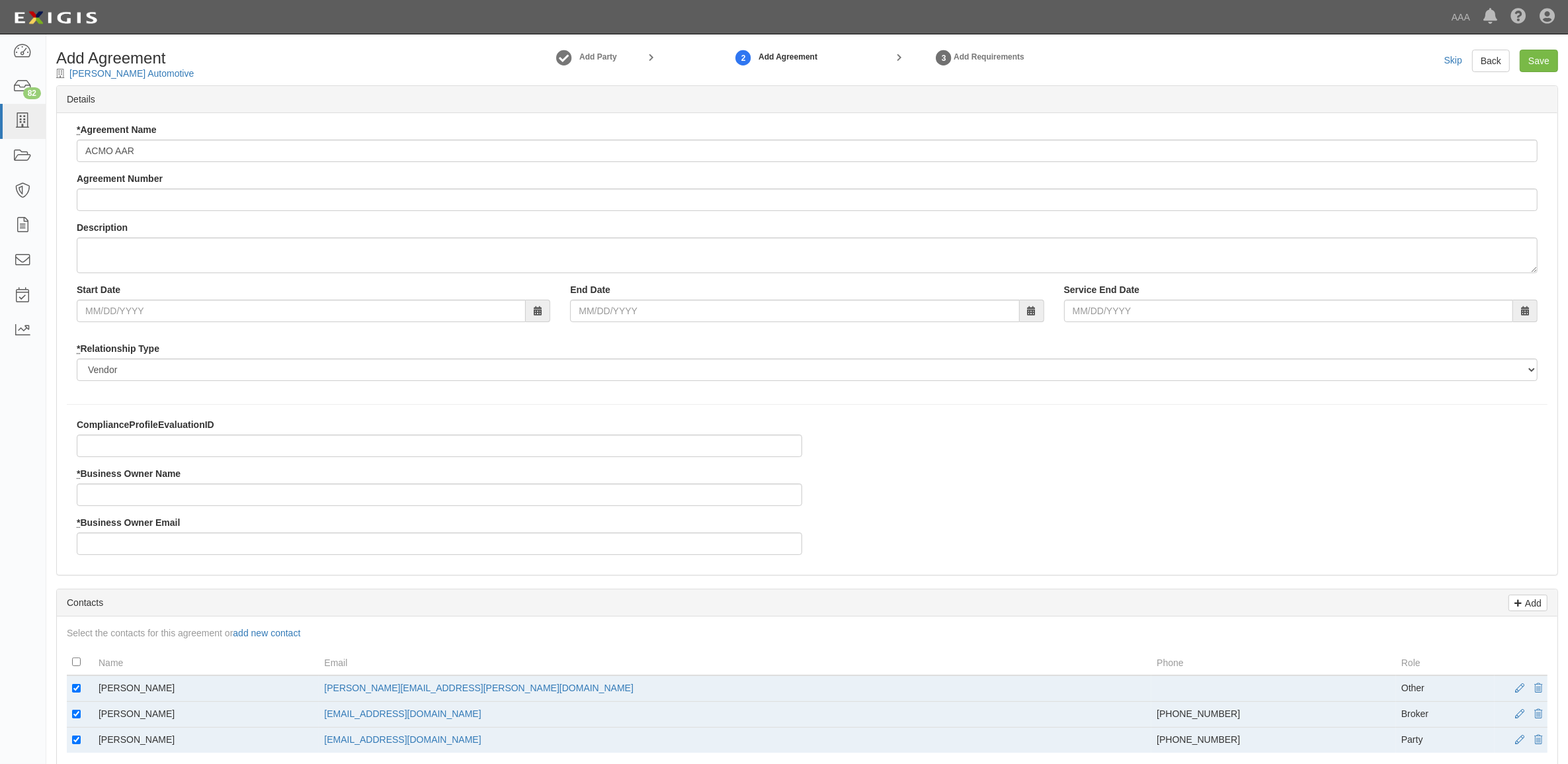
click at [153, 508] on div "ComplianceProfileEvaluationID * Business Owner Name * Business Owner Email" at bounding box center [439, 491] width 745 height 147
click at [162, 494] on input "* Business Owner Name" at bounding box center [440, 495] width 726 height 23
type input "[PERSON_NAME]"
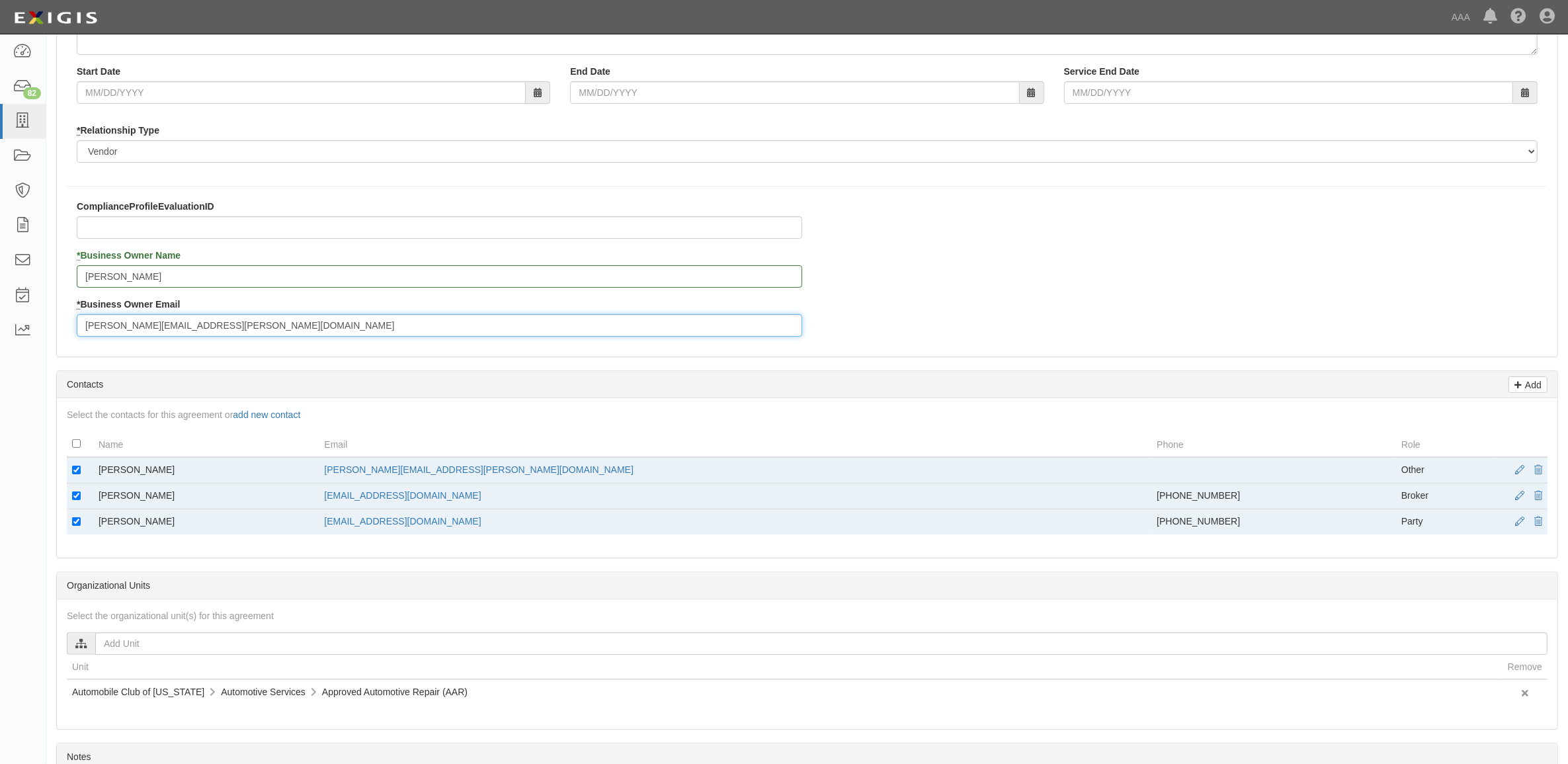
scroll to position [248, 0]
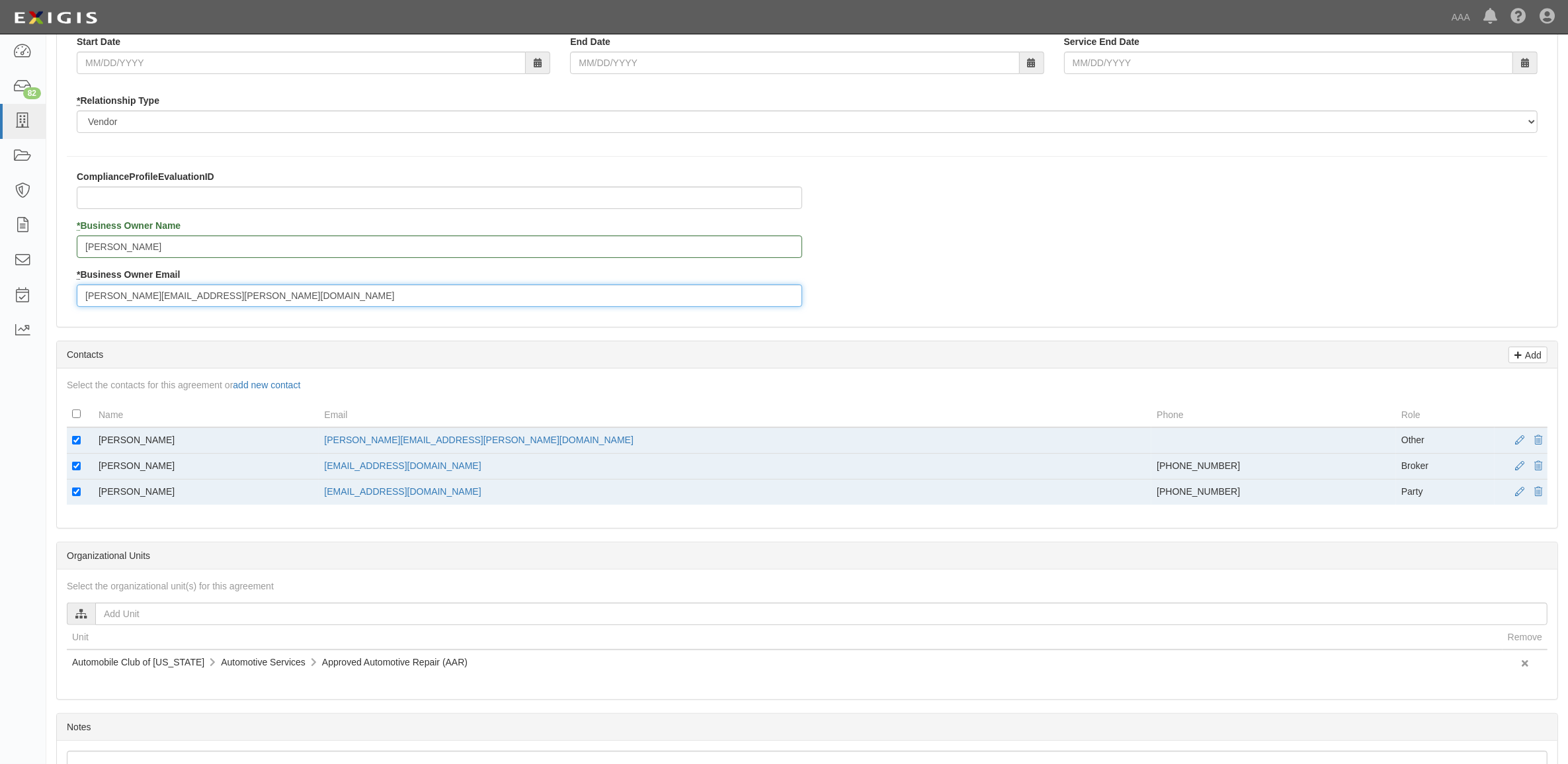
type input "[PERSON_NAME][EMAIL_ADDRESS][PERSON_NAME][DOMAIN_NAME]"
click at [73, 441] on input "checkbox" at bounding box center [76, 440] width 9 height 9
checkbox input "false"
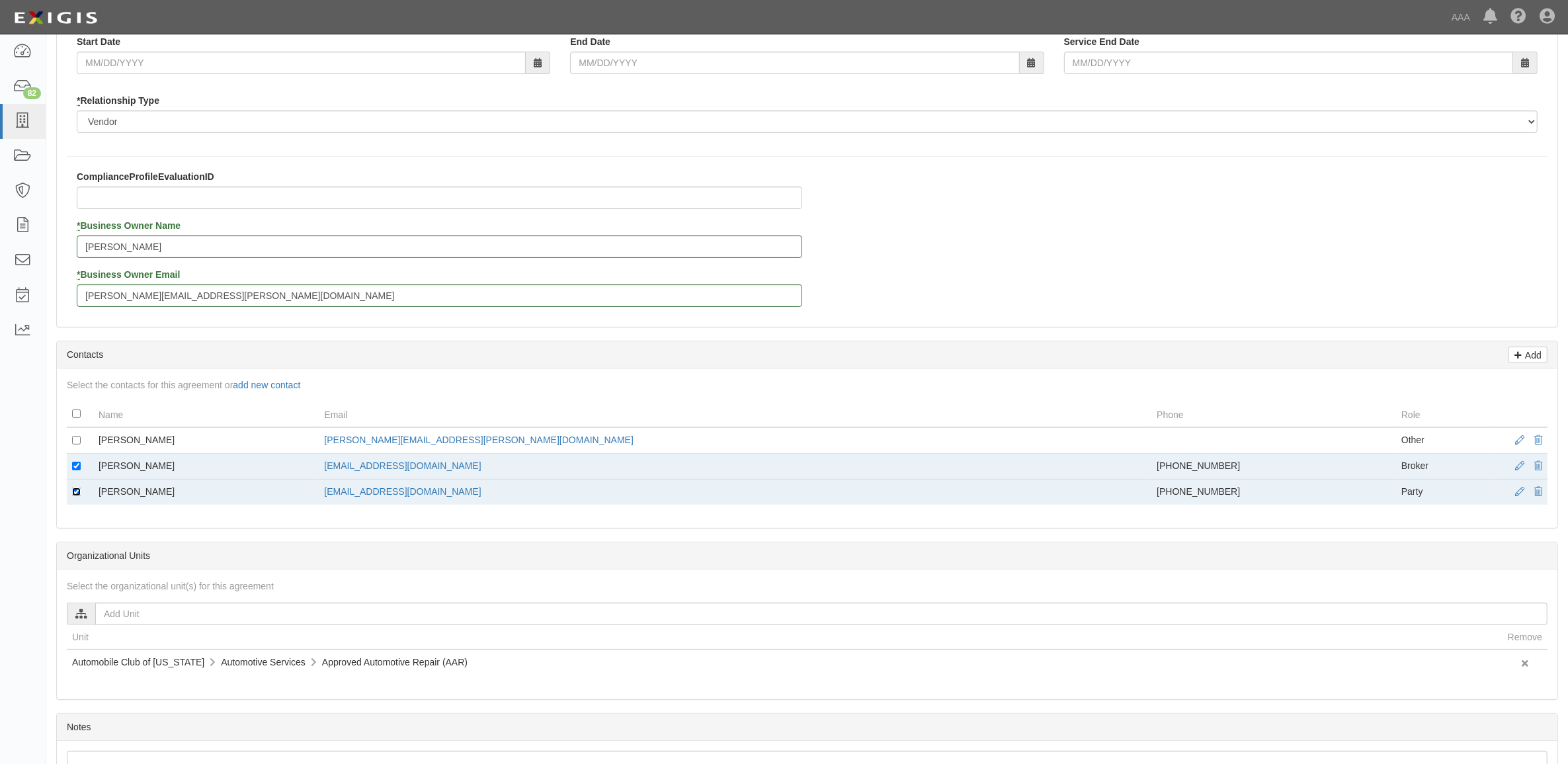
click at [76, 488] on input "checkbox" at bounding box center [76, 492] width 9 height 9
checkbox input "false"
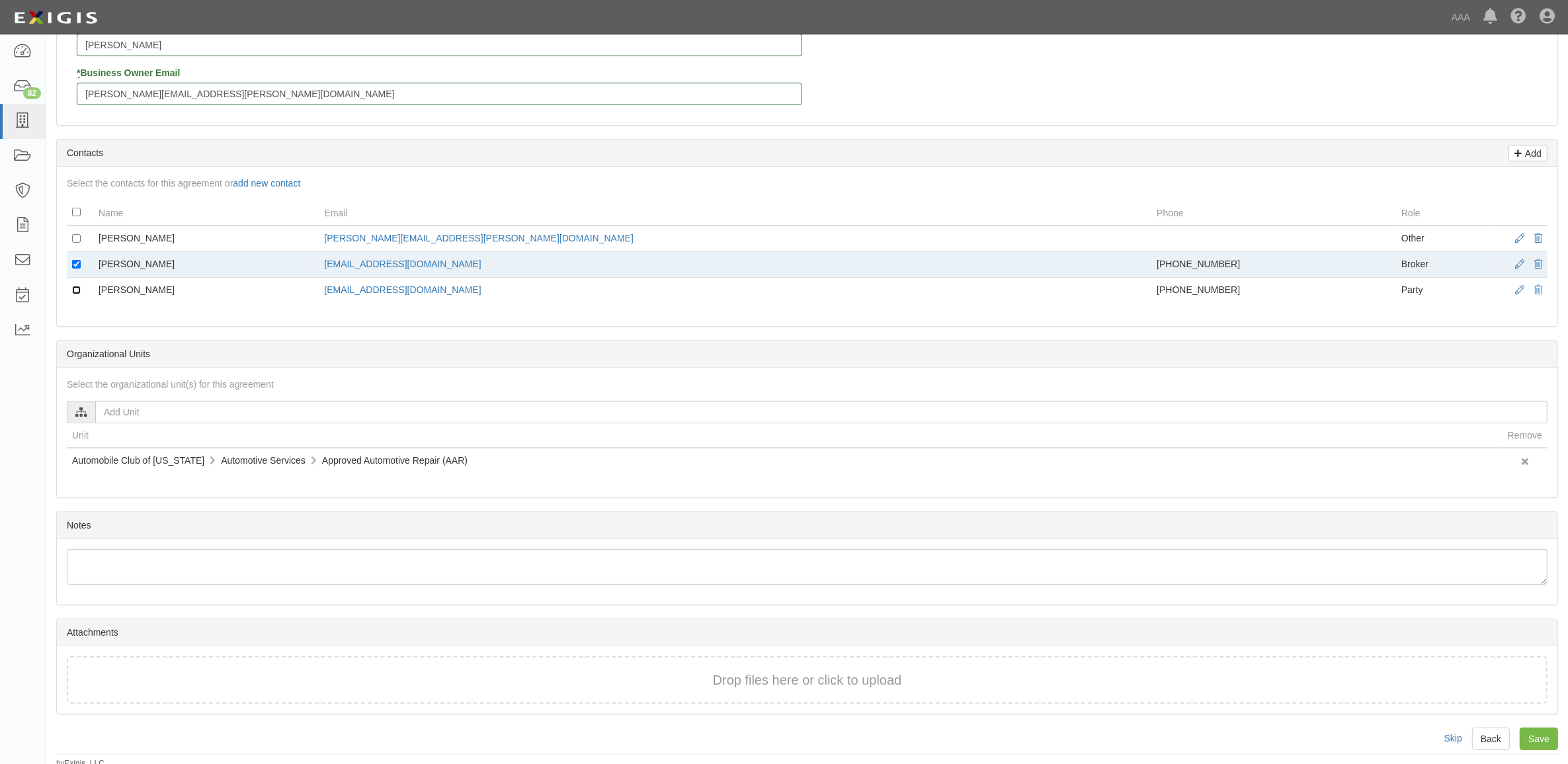
scroll to position [457, 0]
click at [1531, 734] on input "Save" at bounding box center [1538, 734] width 38 height 23
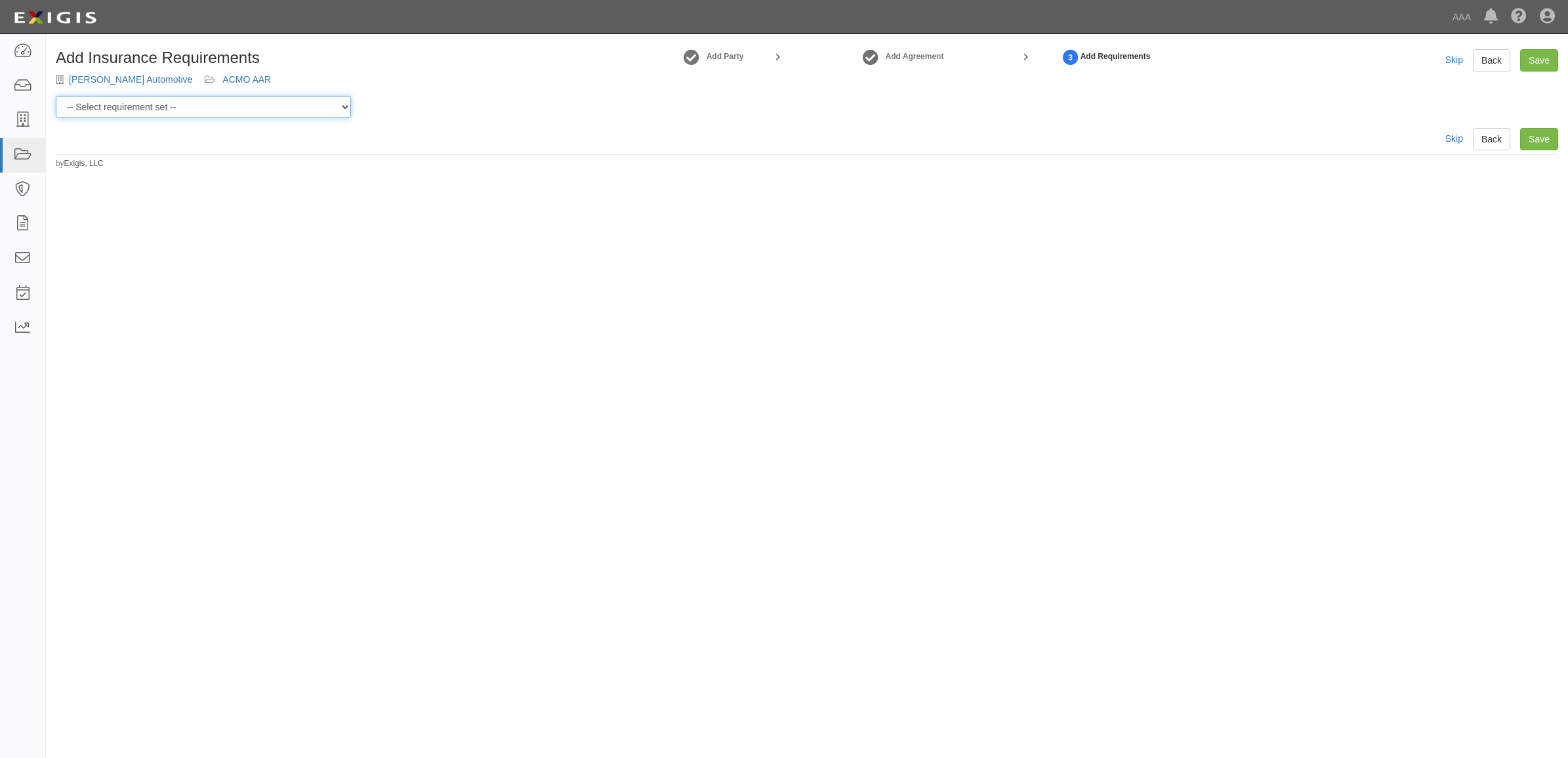
click at [250, 112] on select "-- Select requirement set -- AAA East Central AAR AAA East Central ERS AAA East…" at bounding box center [203, 107] width 296 height 23
select select "16709"
click at [56, 96] on select "-- Select requirement set -- AAA East Central AAR AAA East Central ERS AAA East…" at bounding box center [203, 107] width 296 height 23
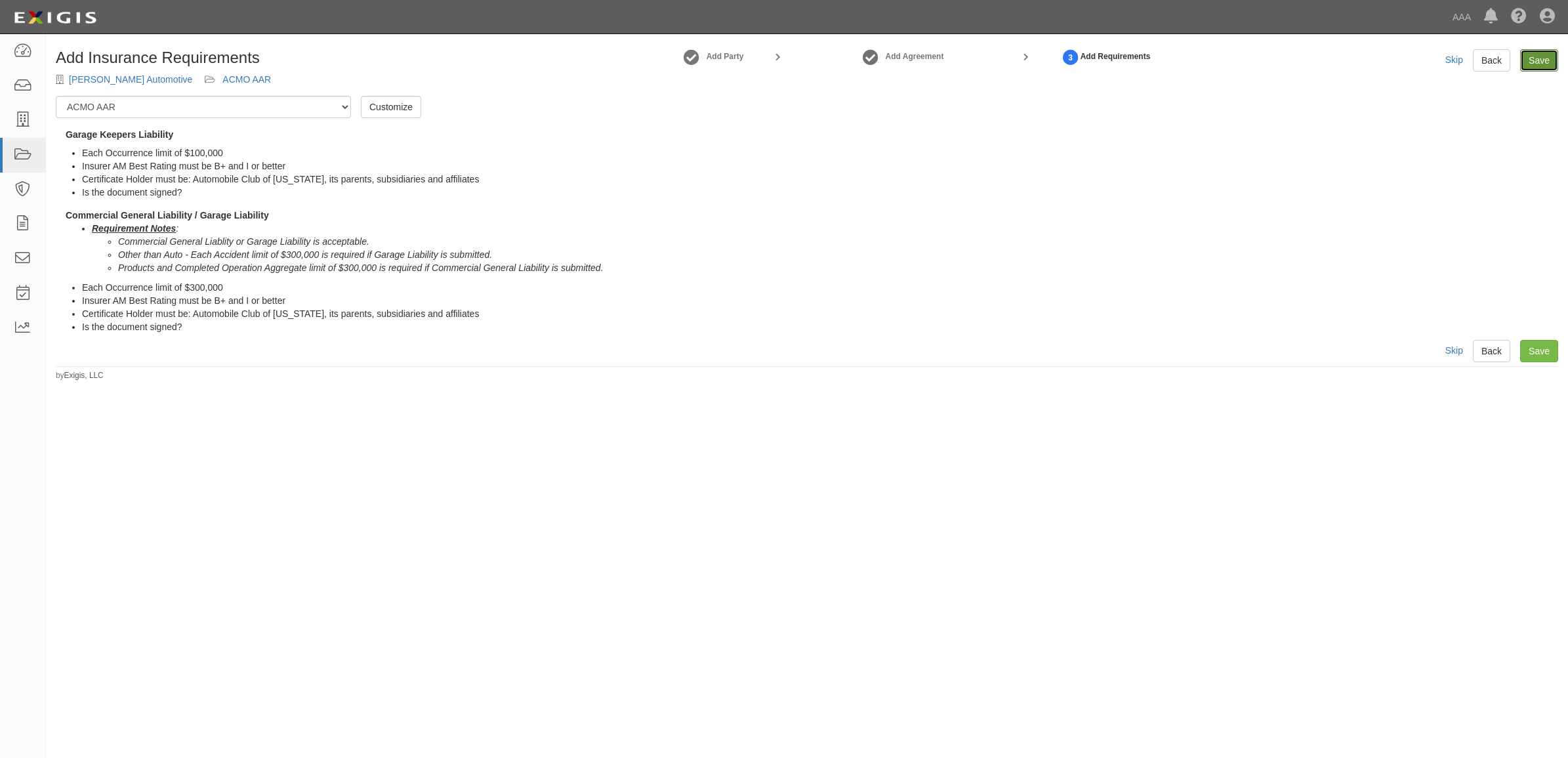
click at [1537, 64] on link "Save" at bounding box center [1539, 60] width 38 height 23
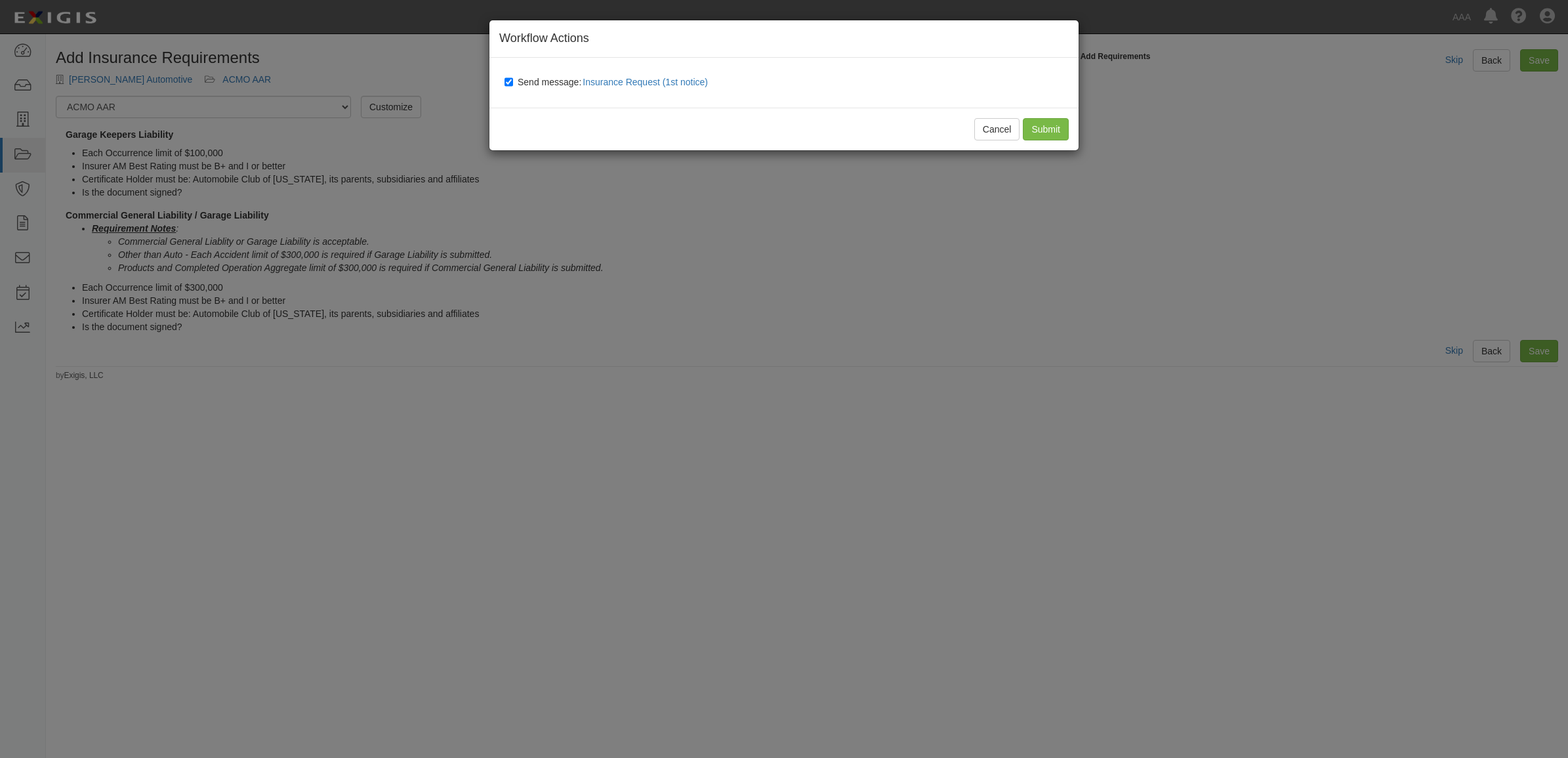
click at [526, 80] on span "Send message: Insurance Request (1st notice)" at bounding box center [615, 81] width 196 height 10
click at [513, 80] on input "Send message: Insurance Request (1st notice)" at bounding box center [509, 81] width 9 height 10
checkbox input "false"
click at [1054, 126] on input "Submit" at bounding box center [1045, 130] width 46 height 23
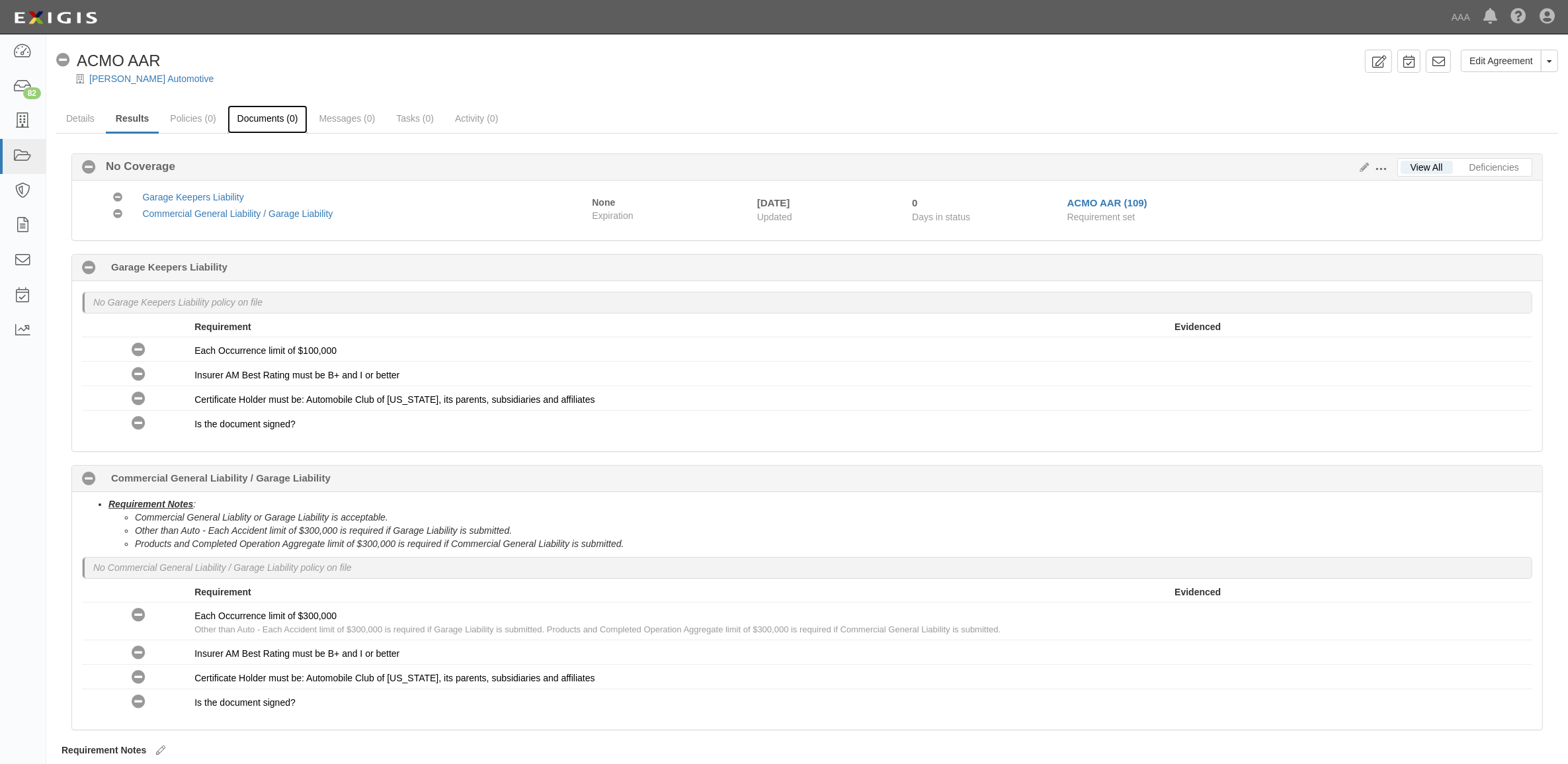
click at [265, 123] on link "Documents (0)" at bounding box center [267, 119] width 80 height 28
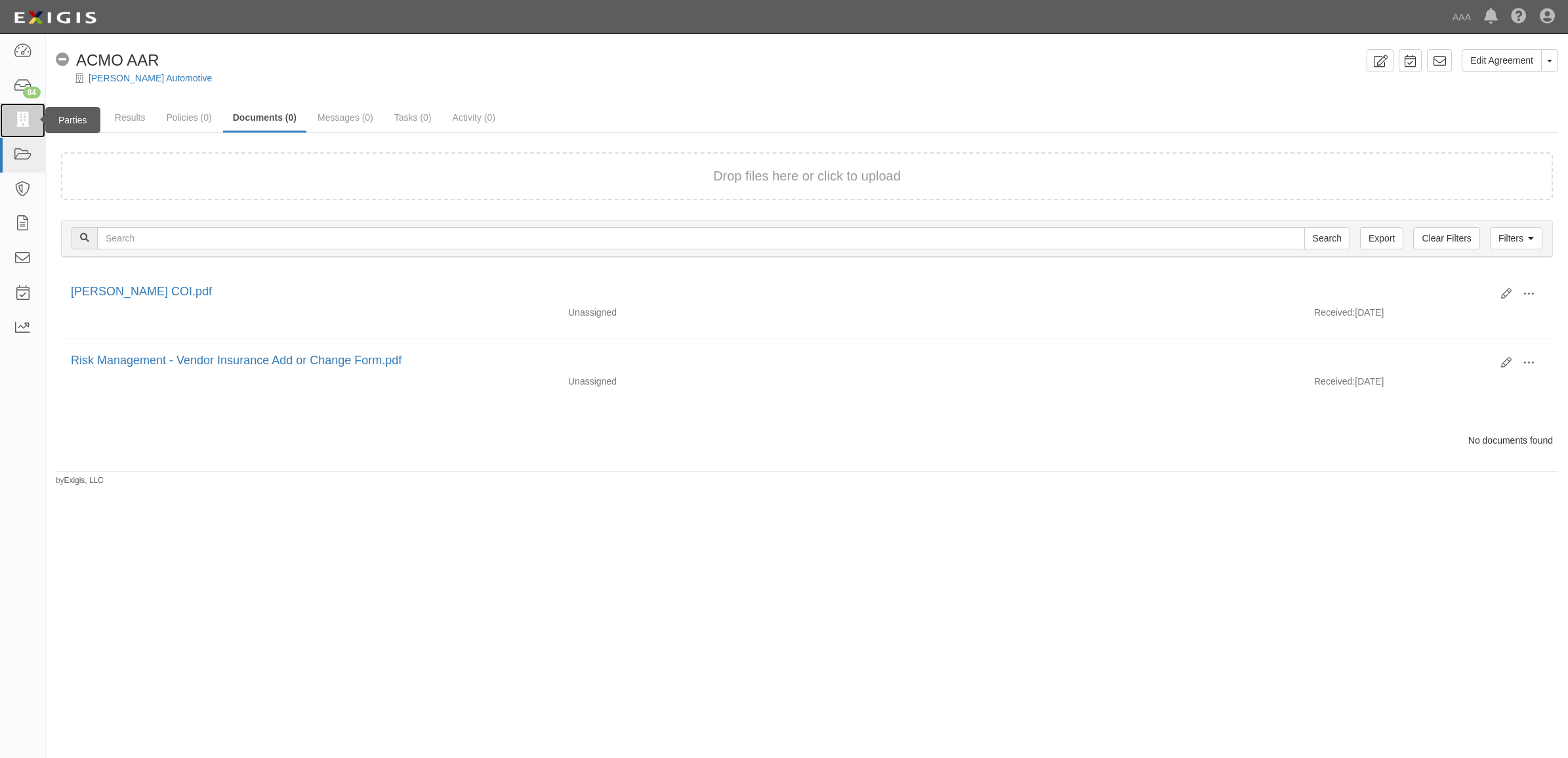
click at [23, 122] on icon at bounding box center [22, 120] width 19 height 15
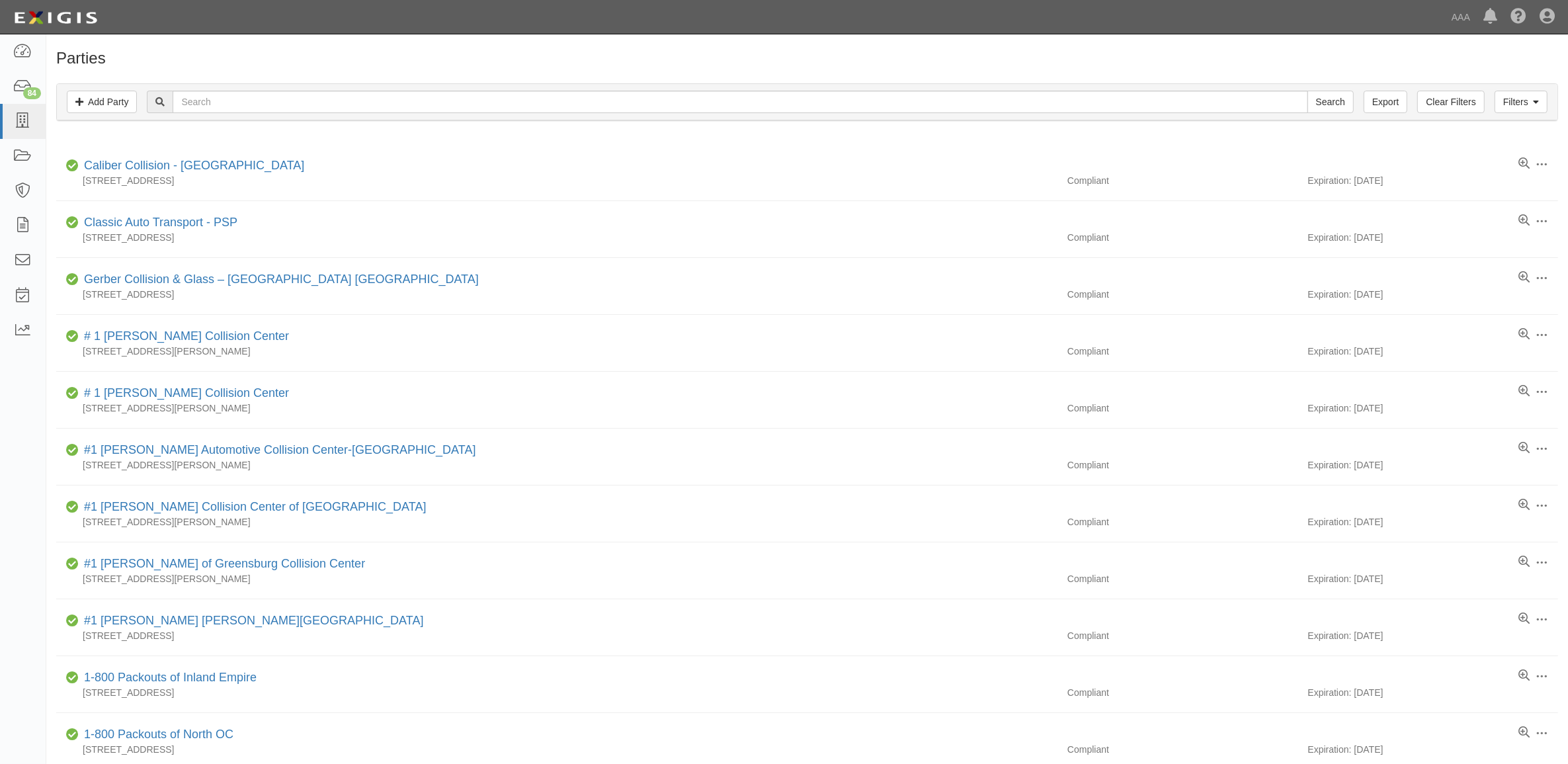
click at [311, 90] on div "Filters Add Party Clear Filters Export Search Filters" at bounding box center [807, 101] width 1501 height 37
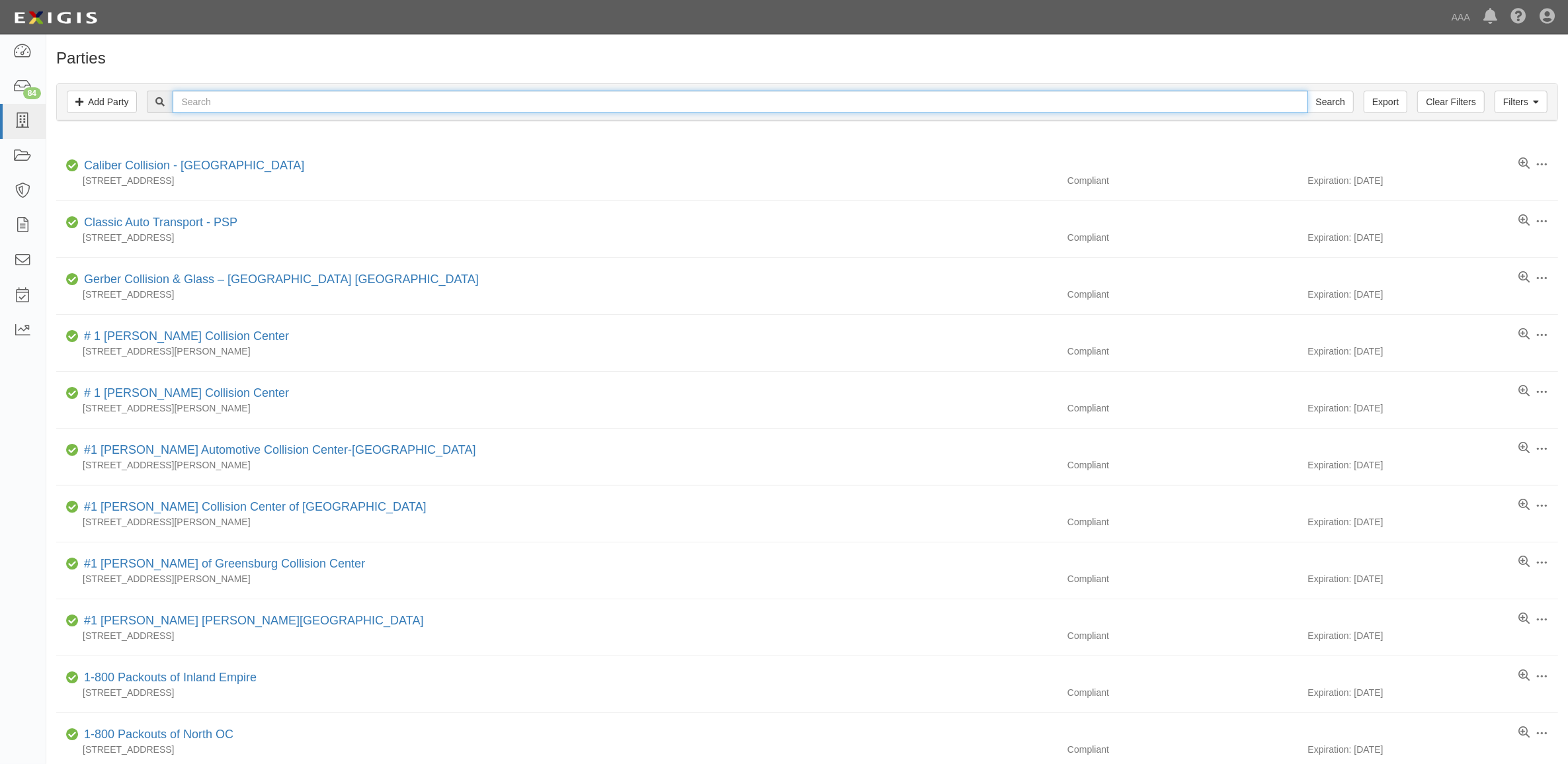
click at [316, 95] on input "text" at bounding box center [740, 102] width 1135 height 23
type input "CC124028"
click at [1307, 91] on input "Search" at bounding box center [1330, 102] width 46 height 23
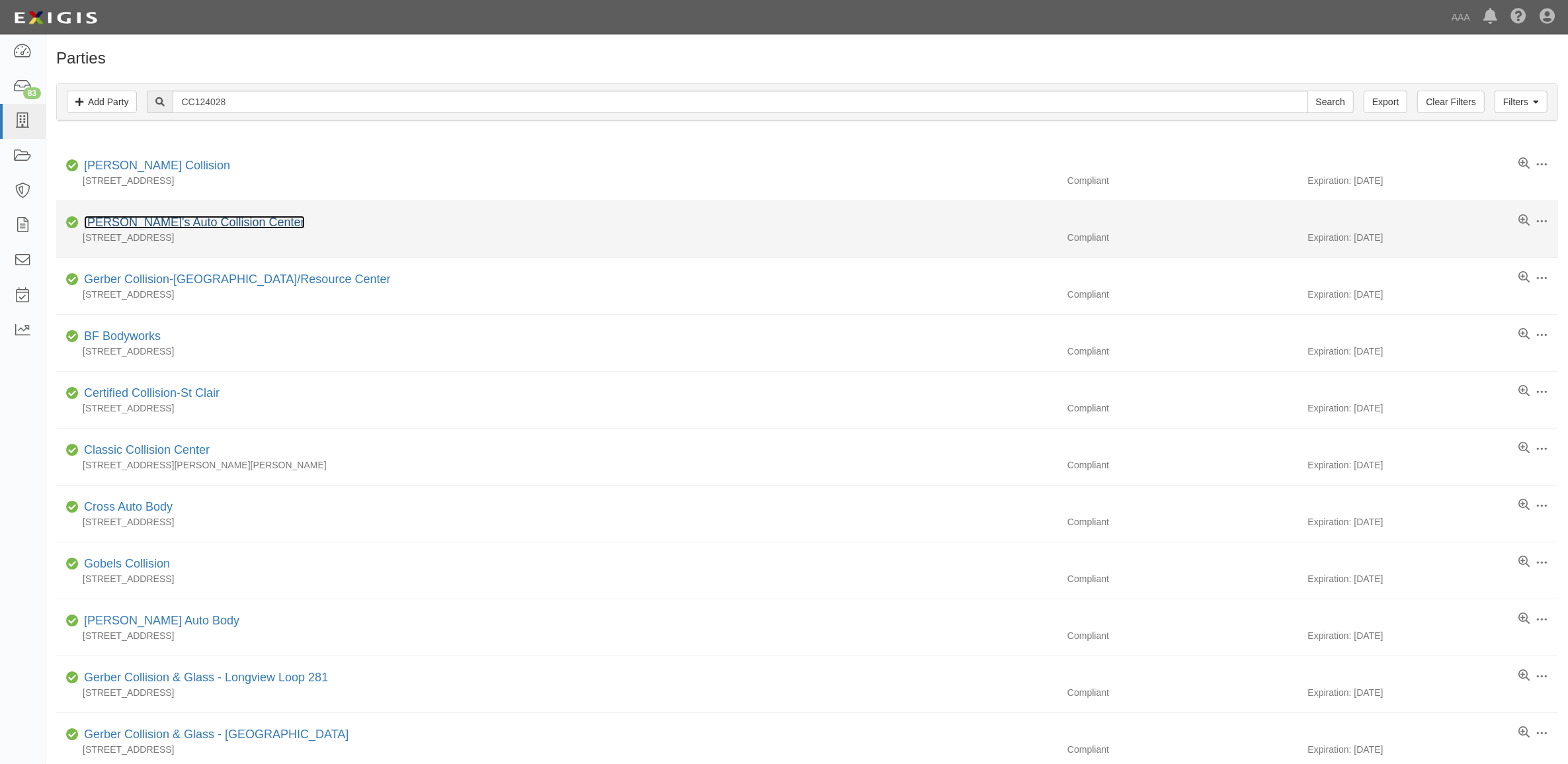
click at [188, 223] on link "Harry's Auto Collision Center" at bounding box center [194, 222] width 221 height 13
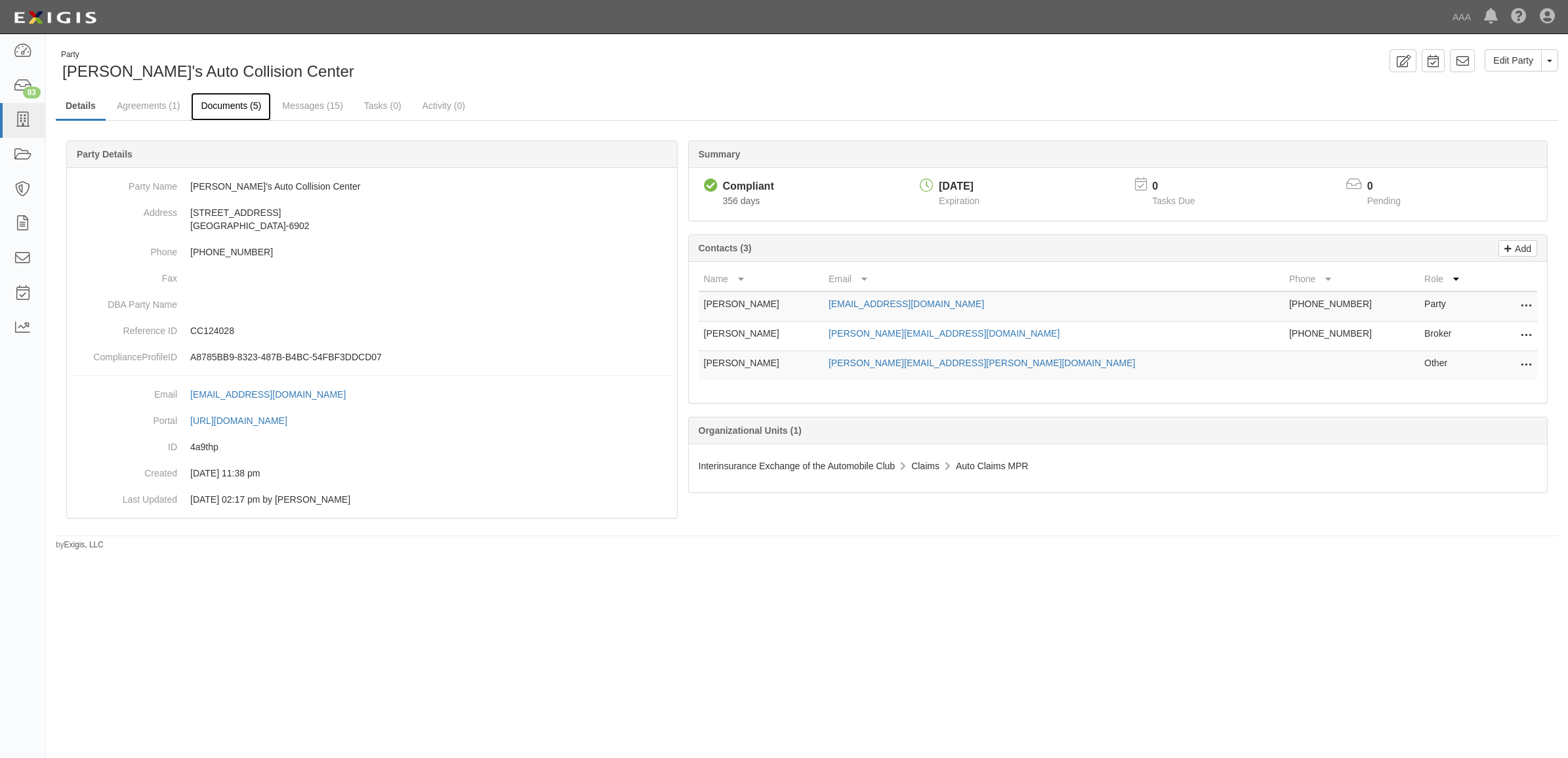
click at [230, 109] on link "Documents (5)" at bounding box center [230, 106] width 80 height 28
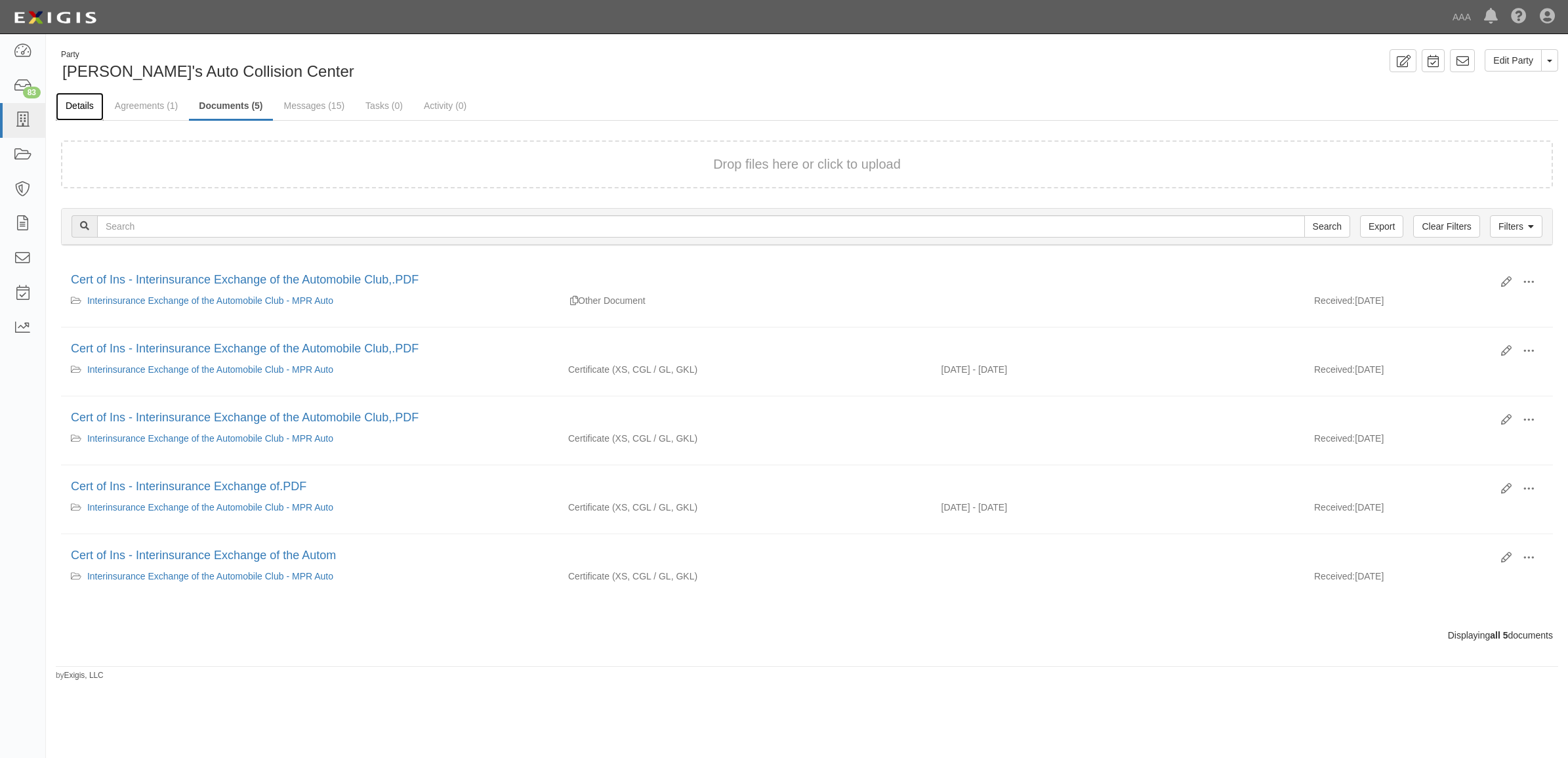
click at [89, 116] on link "Details" at bounding box center [79, 106] width 48 height 28
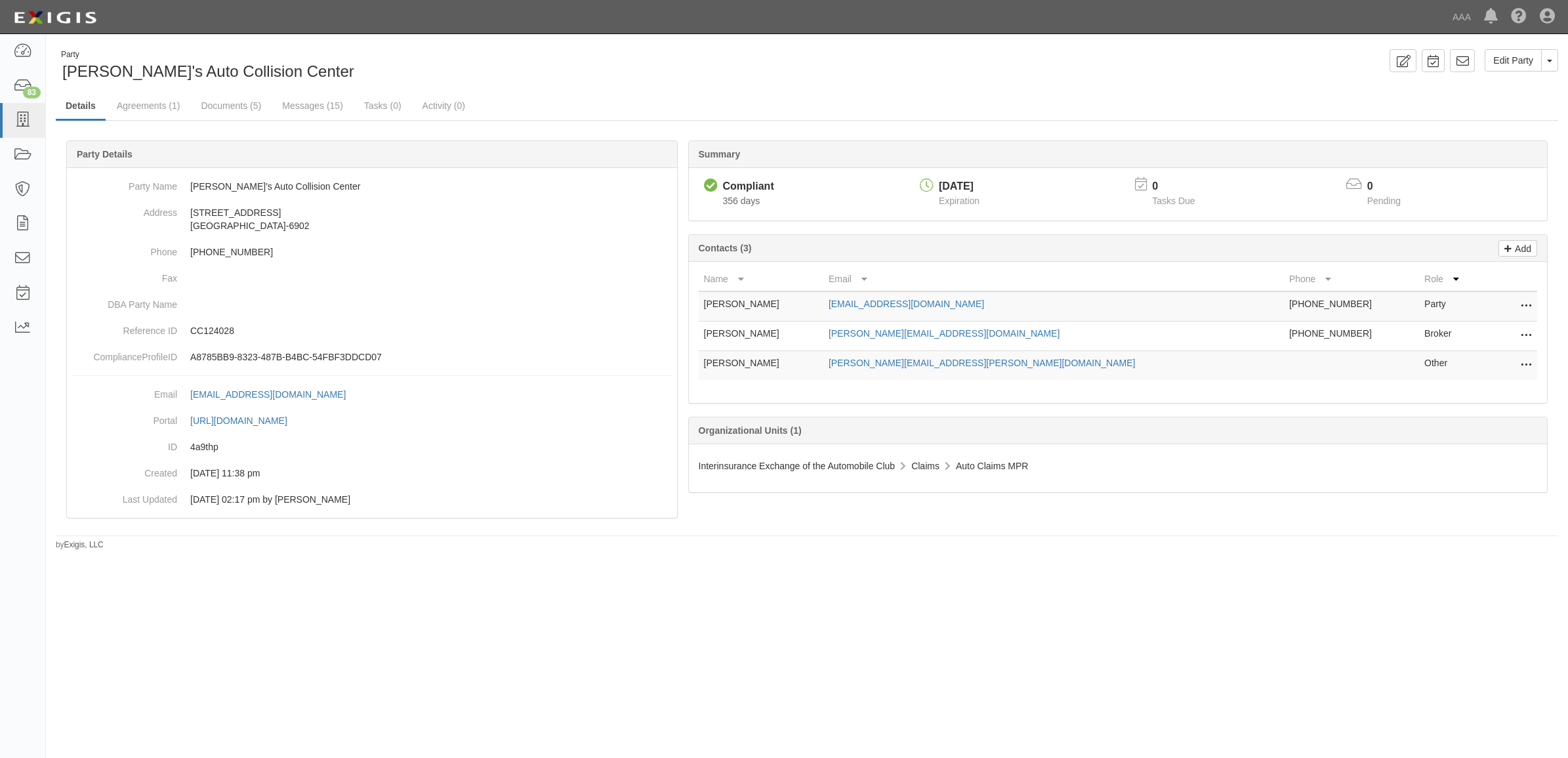
click at [1526, 300] on icon at bounding box center [1526, 306] width 10 height 17
click at [1509, 300] on link "Edit" at bounding box center [1479, 302] width 104 height 23
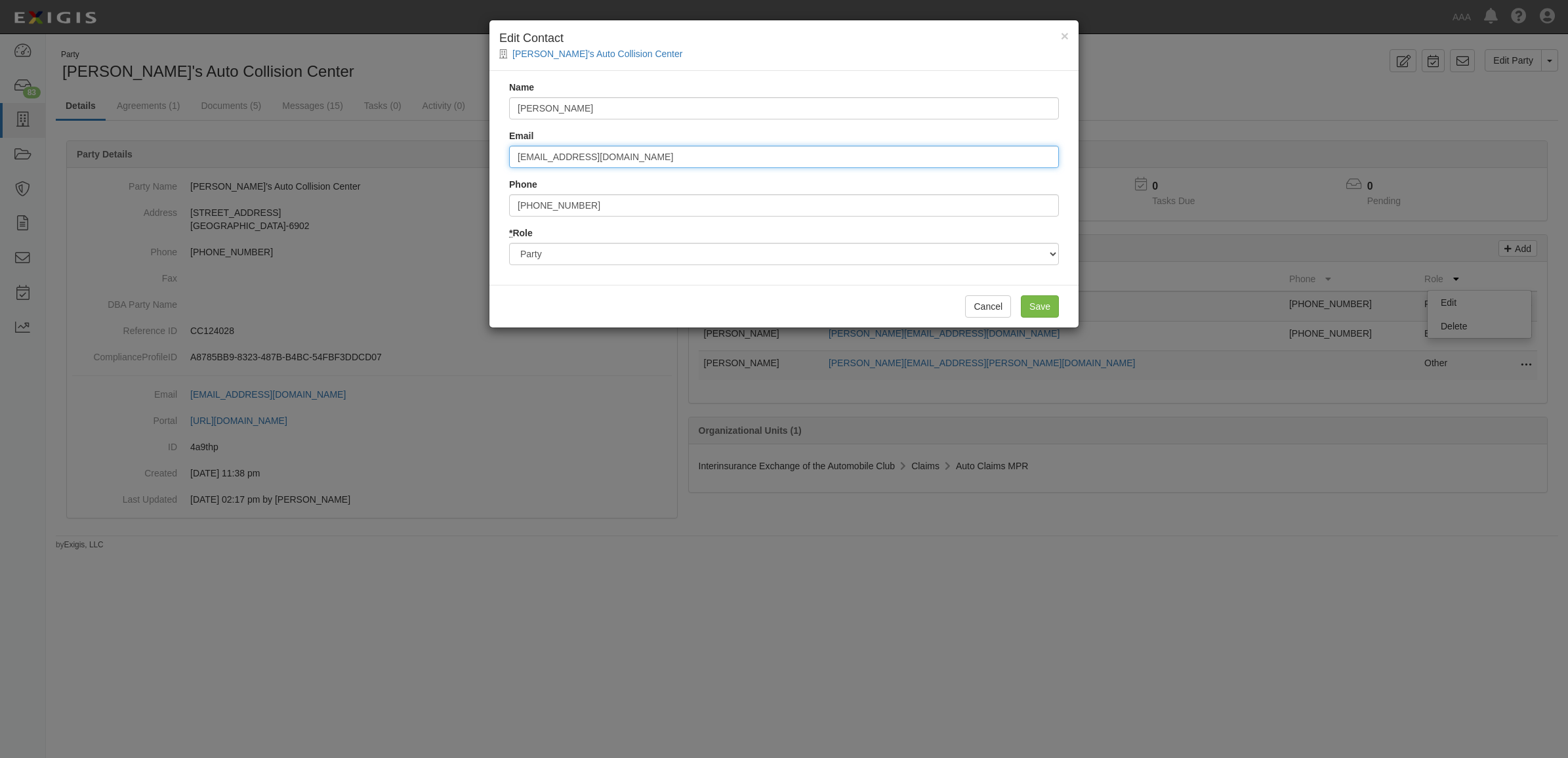
drag, startPoint x: 664, startPoint y: 159, endPoint x: 292, endPoint y: 161, distance: 372.0
click at [292, 161] on div "× Edit Contact Harry's Auto Collision Center Name Harry Barseghian Email jec@ha…" at bounding box center [784, 379] width 1568 height 758
type input "gs@harryscollision.com"
click at [1049, 300] on input "Save" at bounding box center [1040, 307] width 38 height 23
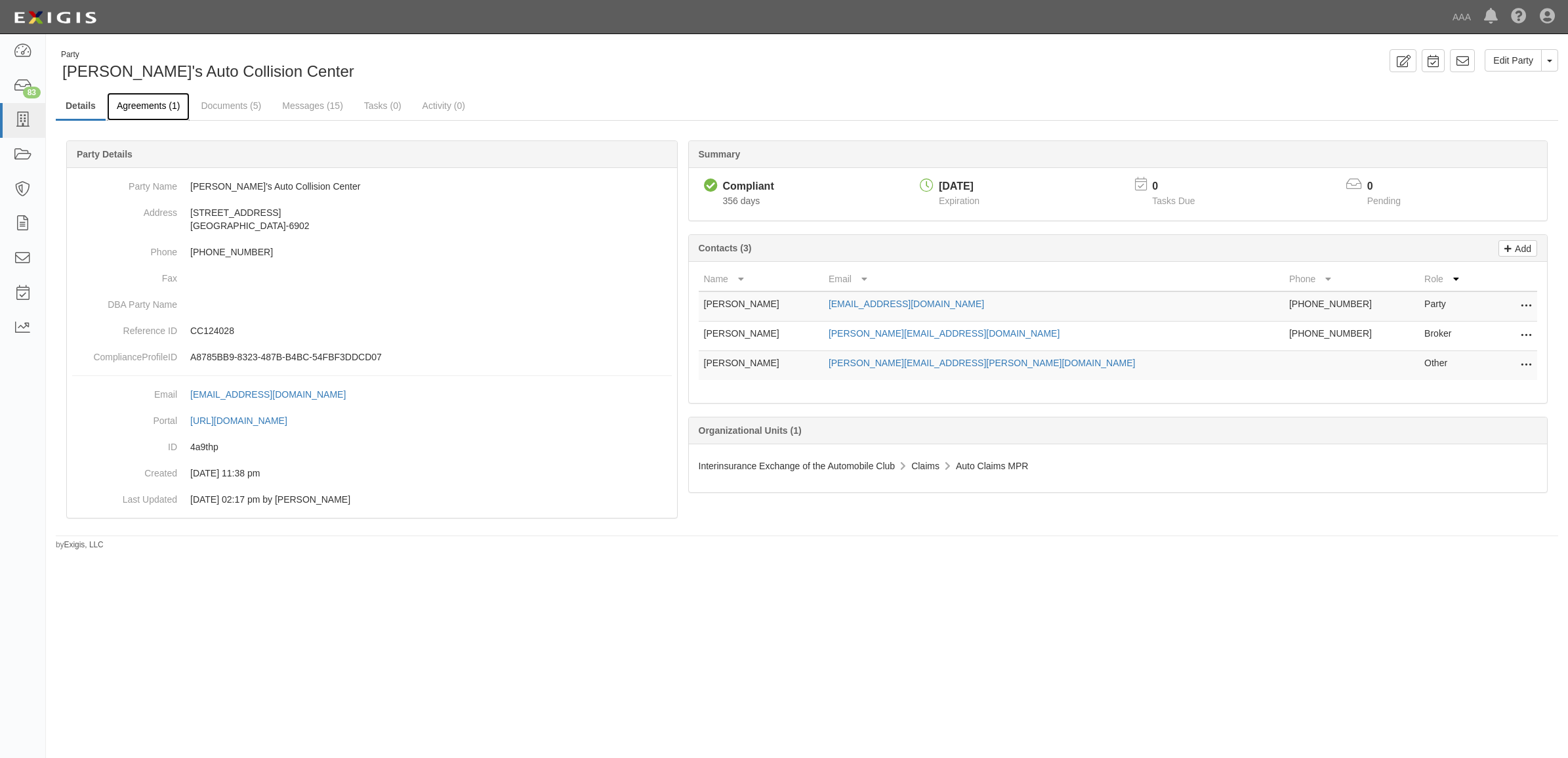
click at [153, 107] on link "Agreements (1)" at bounding box center [148, 106] width 83 height 28
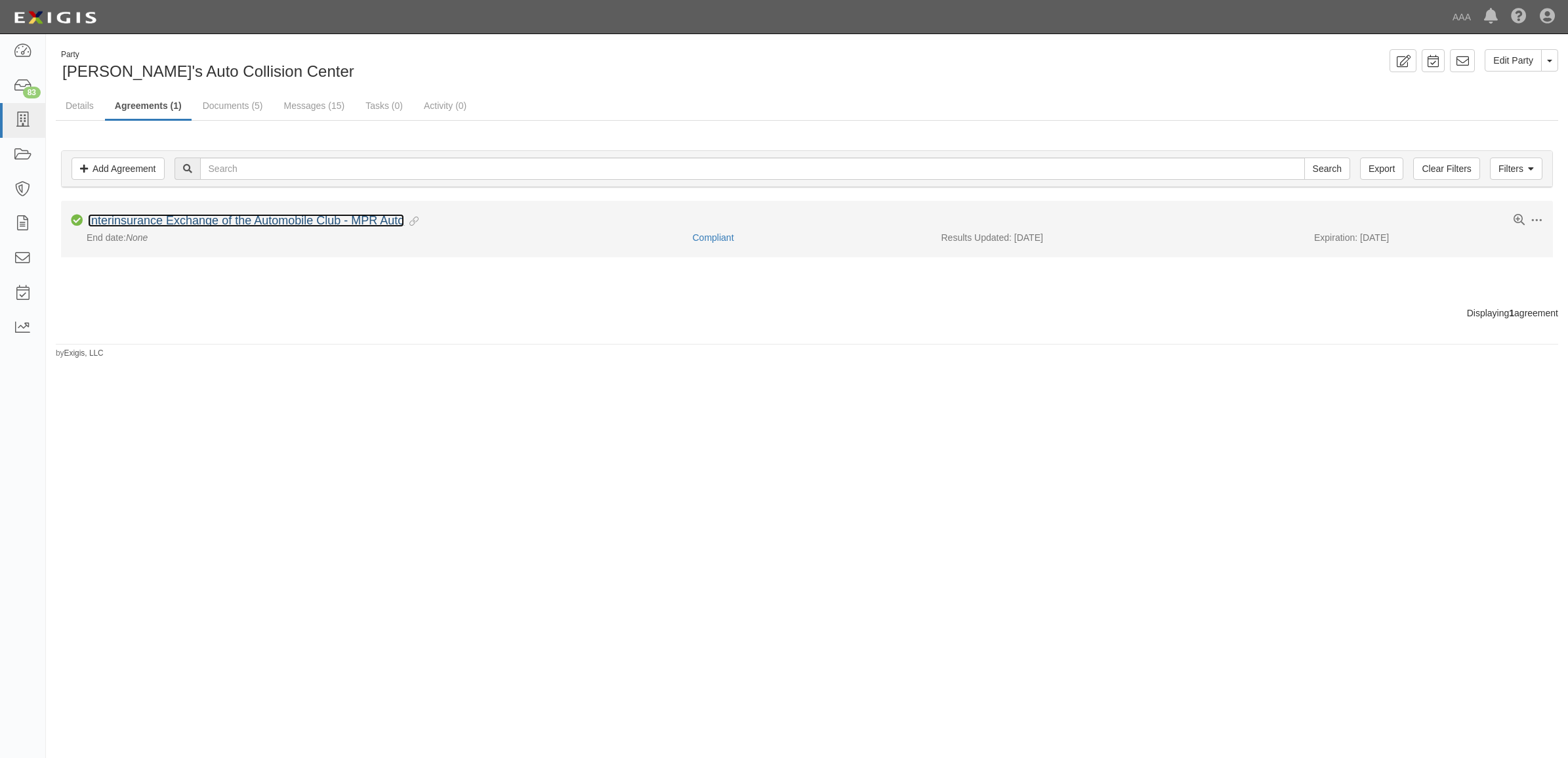
click at [318, 214] on link "Interinsurance Exchange of the Automobile Club - MPR Auto" at bounding box center [246, 221] width 316 height 13
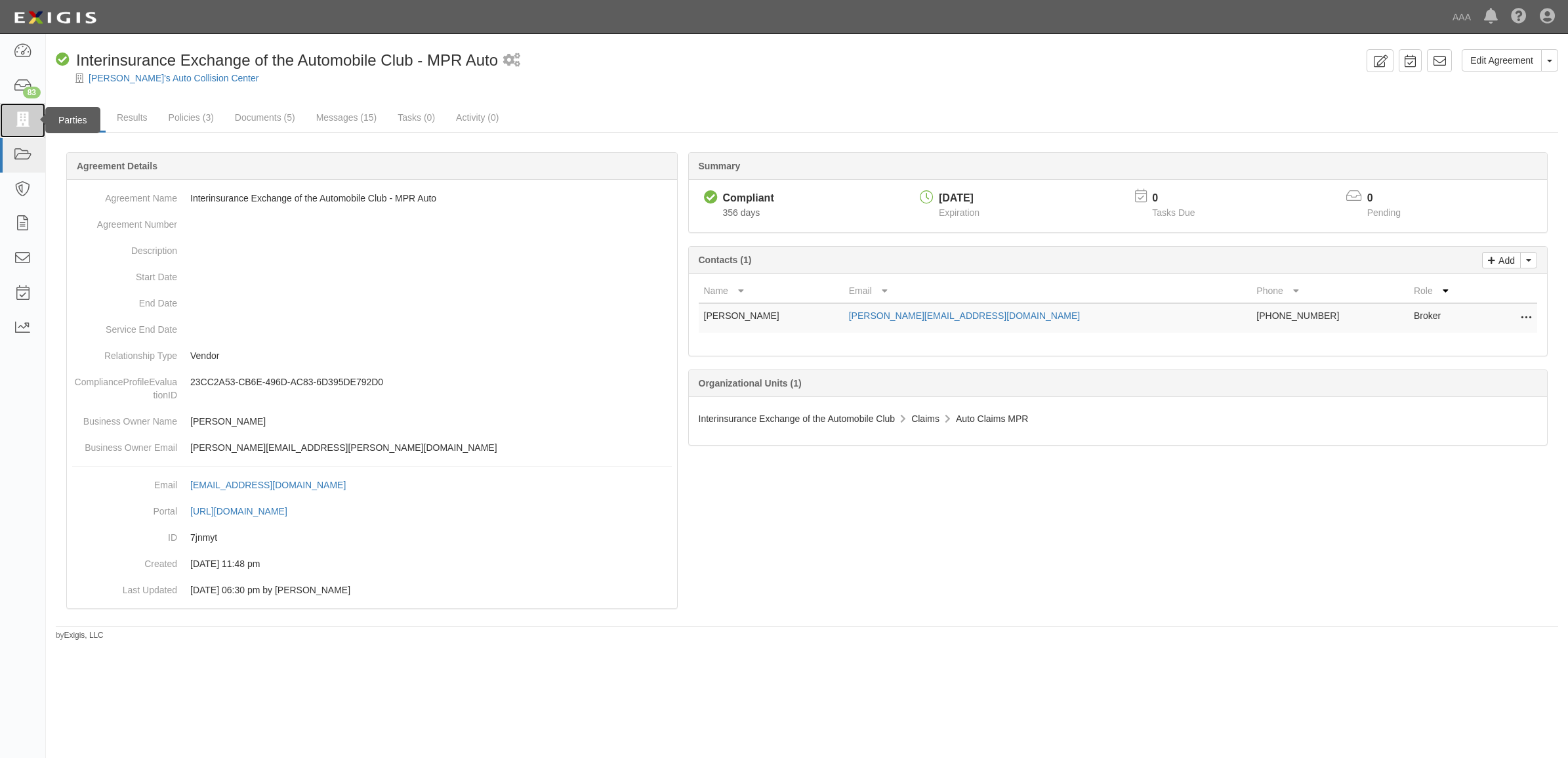
click at [34, 120] on link at bounding box center [23, 120] width 45 height 35
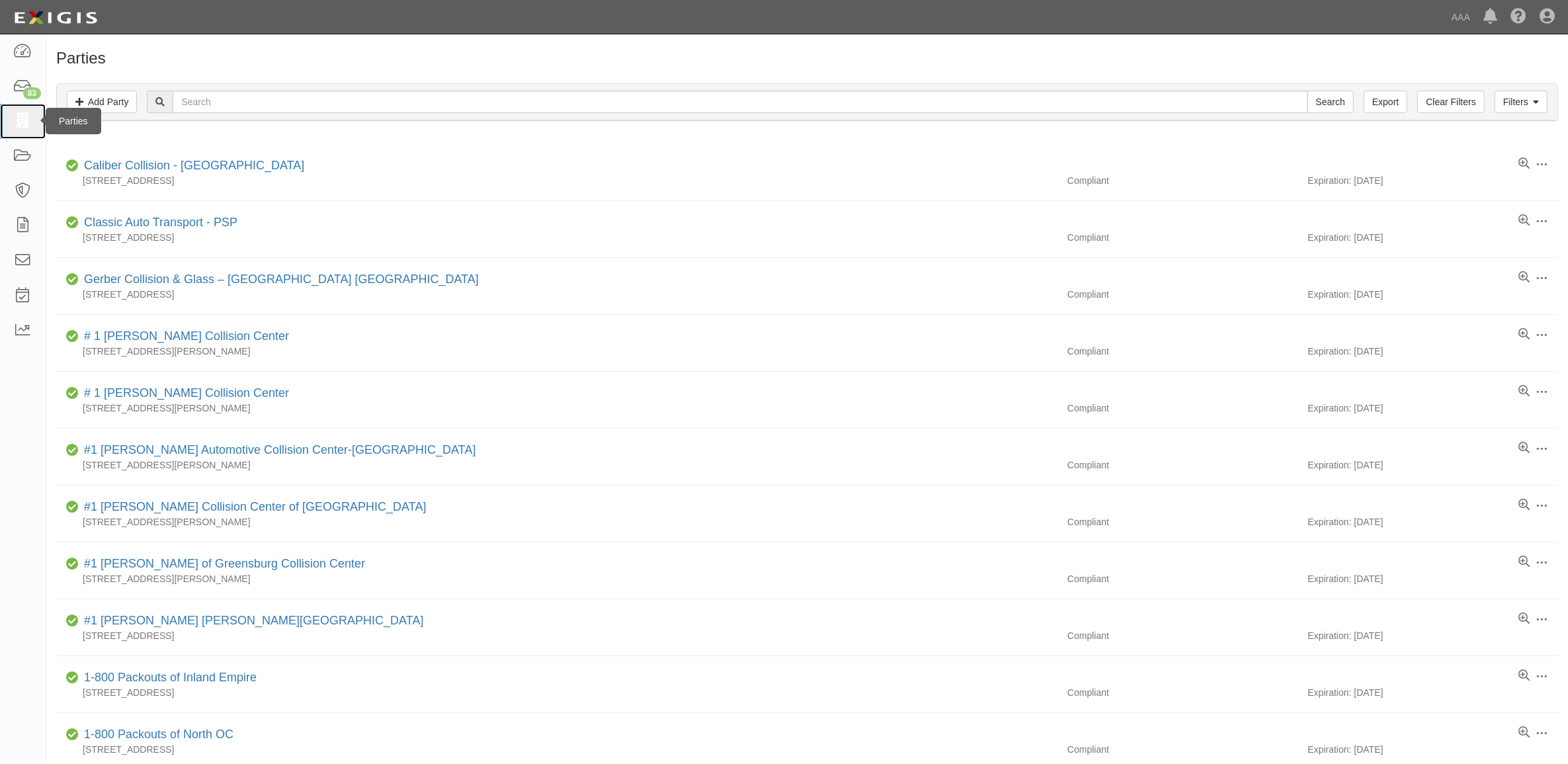
click at [8, 127] on link at bounding box center [23, 121] width 45 height 35
click at [31, 45] on icon at bounding box center [22, 52] width 19 height 15
